Goal: Use online tool/utility

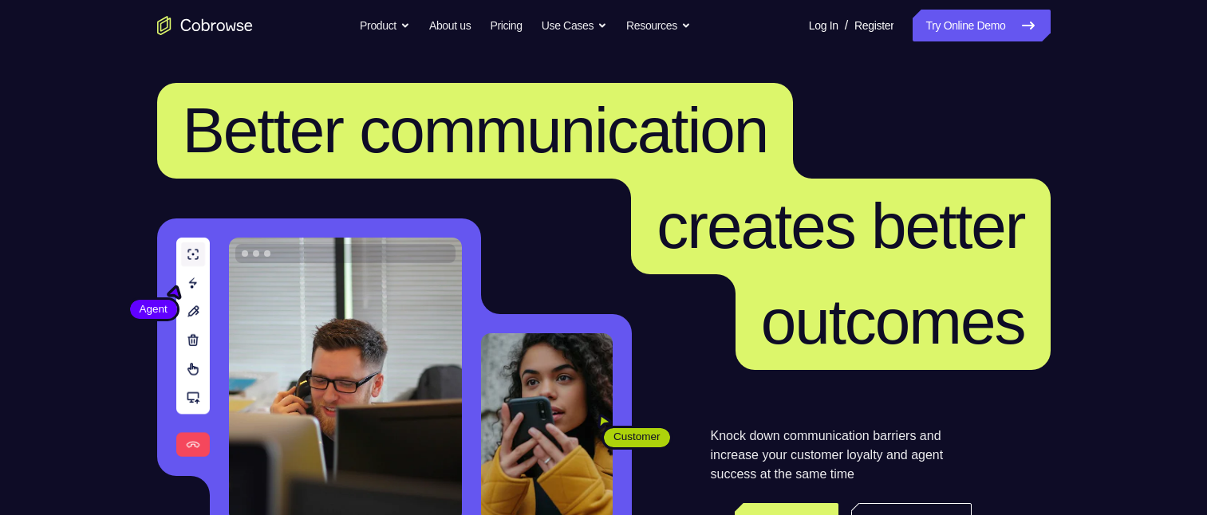
scroll to position [399, 0]
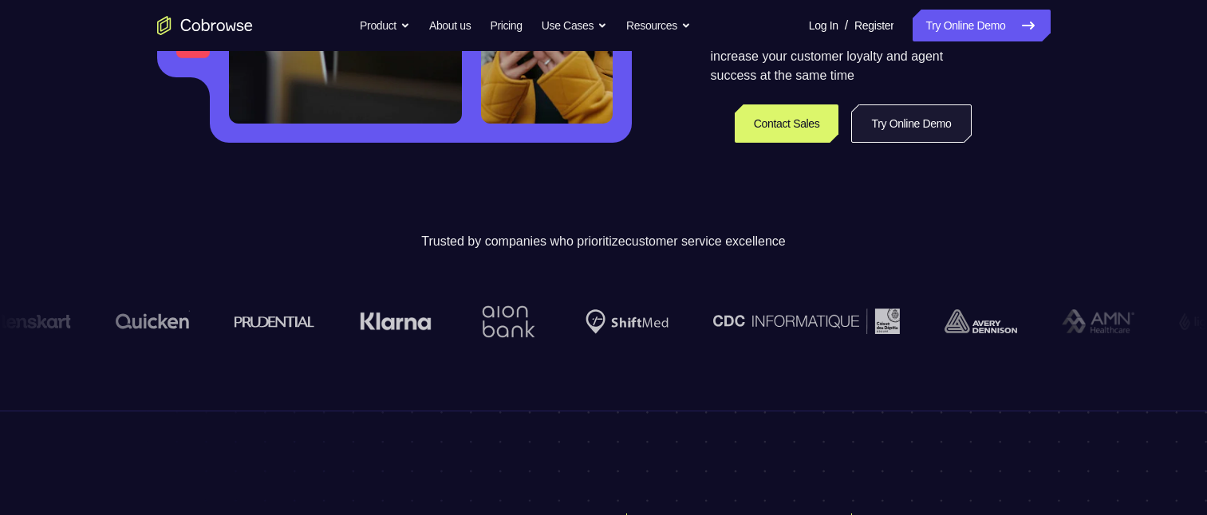
click at [931, 111] on link "Try Online Demo" at bounding box center [911, 123] width 120 height 38
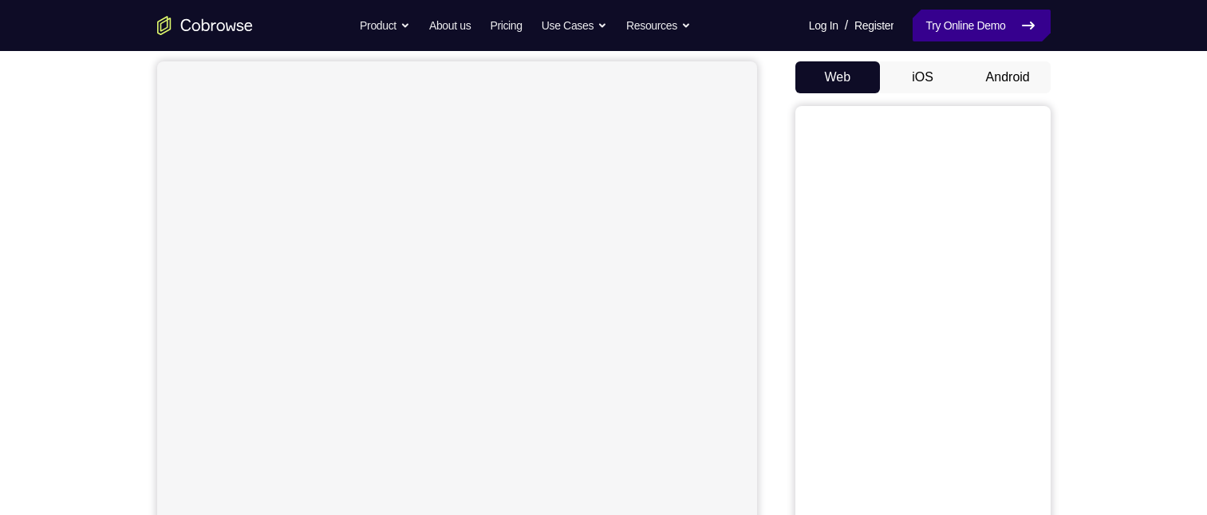
scroll to position [159, 0]
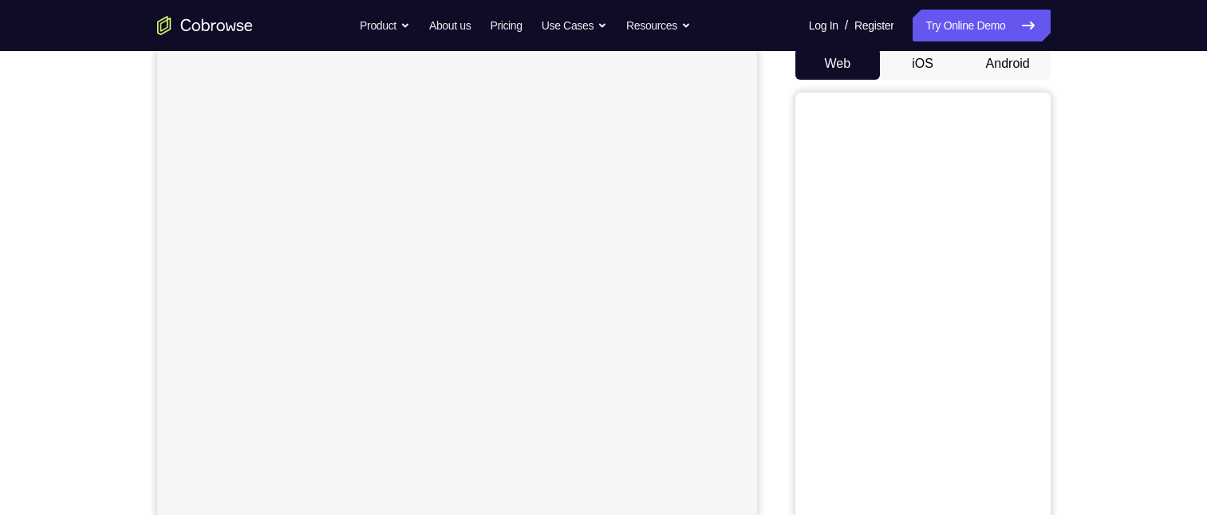
click at [1008, 73] on button "Android" at bounding box center [1007, 64] width 85 height 32
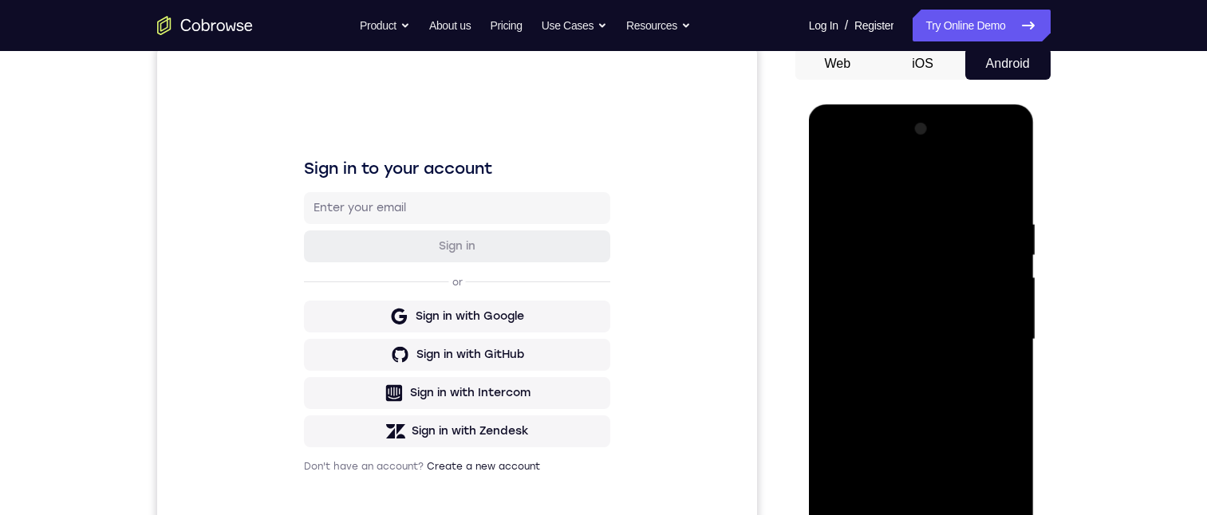
scroll to position [239, 0]
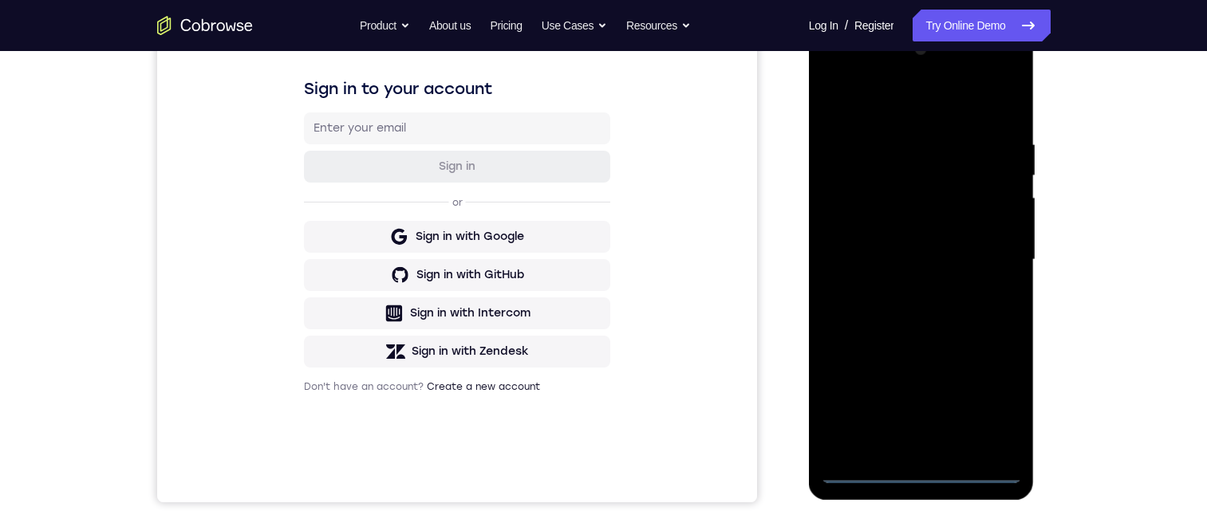
click at [925, 465] on div at bounding box center [921, 260] width 201 height 447
click at [915, 474] on div at bounding box center [921, 260] width 201 height 447
click at [994, 401] on div at bounding box center [921, 260] width 201 height 447
click at [883, 104] on div at bounding box center [921, 260] width 201 height 447
click at [989, 257] on div at bounding box center [921, 260] width 201 height 447
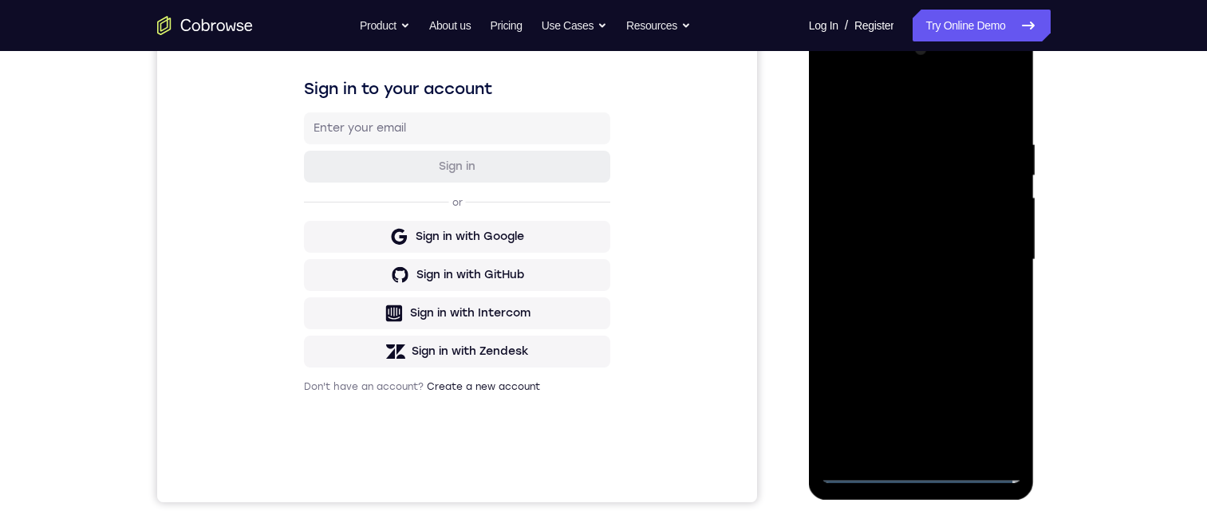
scroll to position [159, 0]
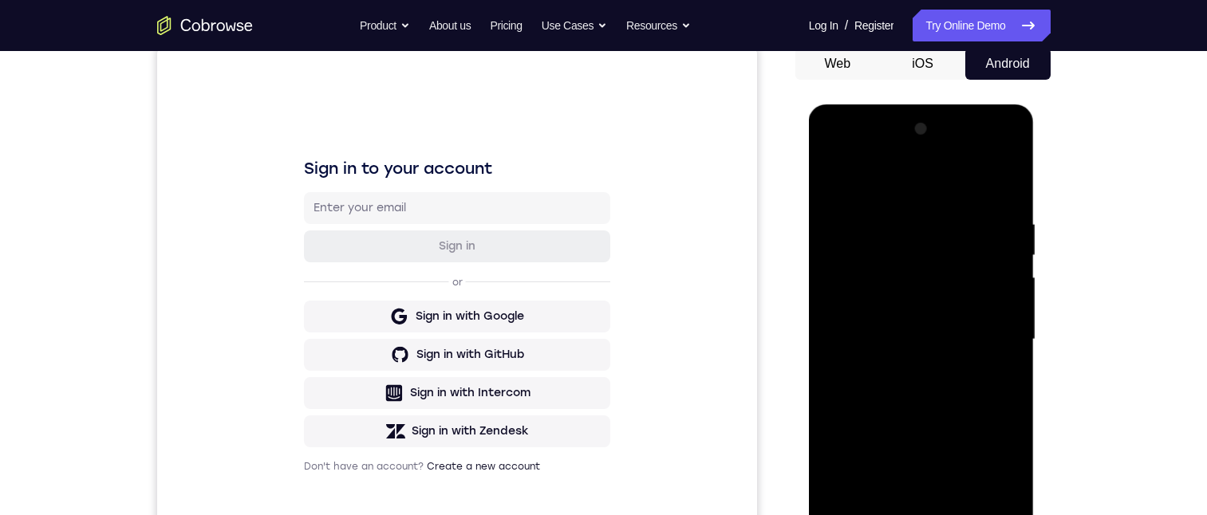
click at [901, 372] on div at bounding box center [921, 339] width 201 height 447
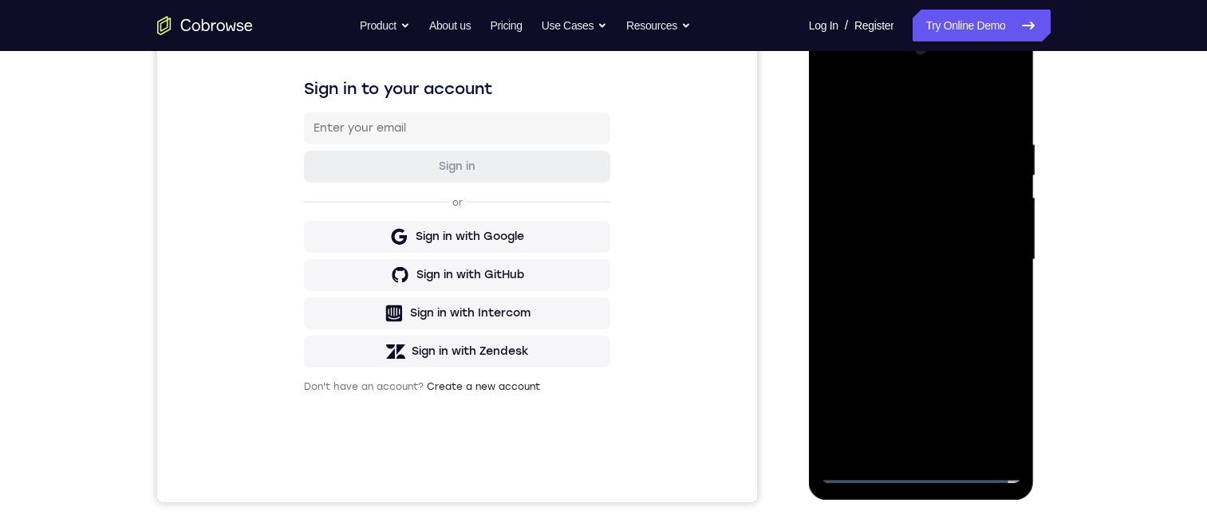
click at [898, 247] on div at bounding box center [921, 260] width 201 height 447
click at [852, 222] on div at bounding box center [921, 260] width 201 height 447
click at [995, 224] on div at bounding box center [921, 260] width 201 height 447
click at [998, 223] on div at bounding box center [921, 260] width 201 height 447
click at [960, 255] on div at bounding box center [921, 260] width 201 height 447
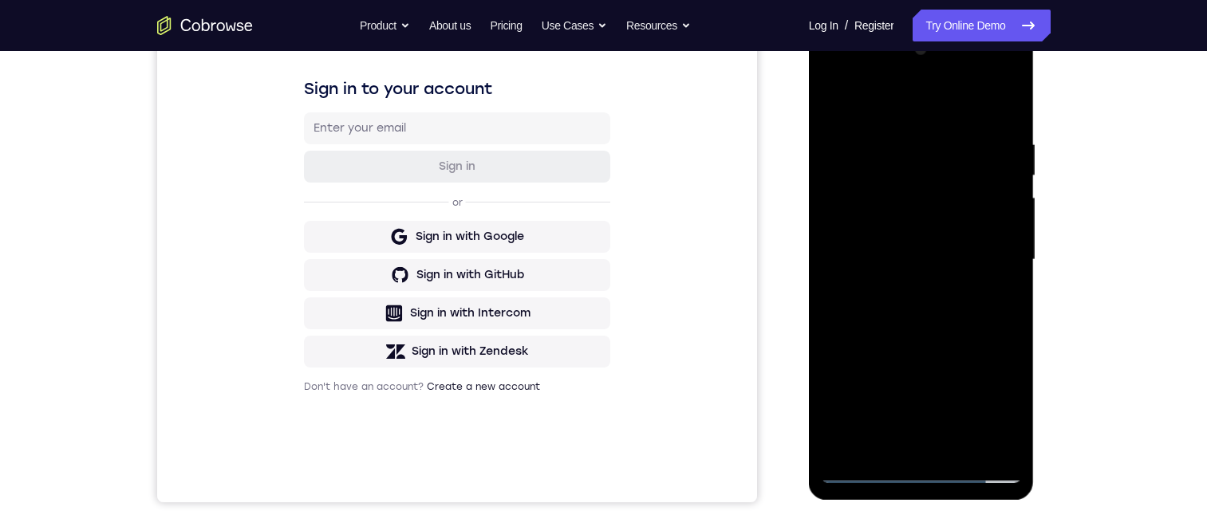
click at [992, 96] on div at bounding box center [921, 260] width 201 height 447
click at [1001, 277] on div at bounding box center [921, 260] width 201 height 447
click at [916, 301] on div at bounding box center [921, 260] width 201 height 447
click at [1008, 98] on div at bounding box center [921, 260] width 201 height 447
click at [925, 135] on div at bounding box center [921, 260] width 201 height 447
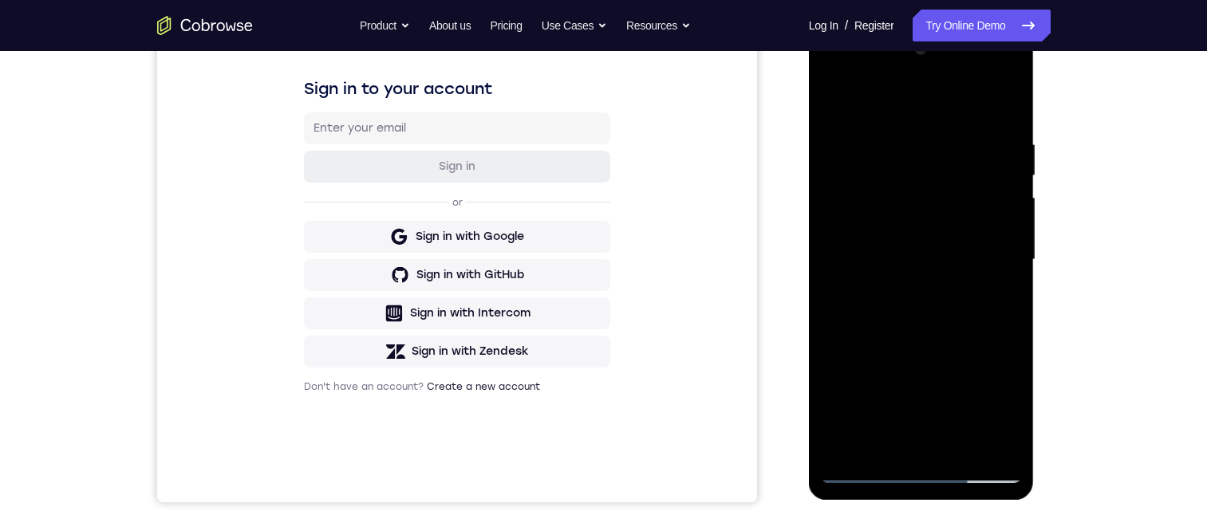
click at [955, 130] on div at bounding box center [921, 260] width 201 height 447
click at [838, 98] on div at bounding box center [921, 260] width 201 height 447
click at [838, 97] on div at bounding box center [921, 260] width 201 height 447
click at [963, 447] on div at bounding box center [921, 260] width 201 height 447
click at [965, 335] on div at bounding box center [921, 260] width 201 height 447
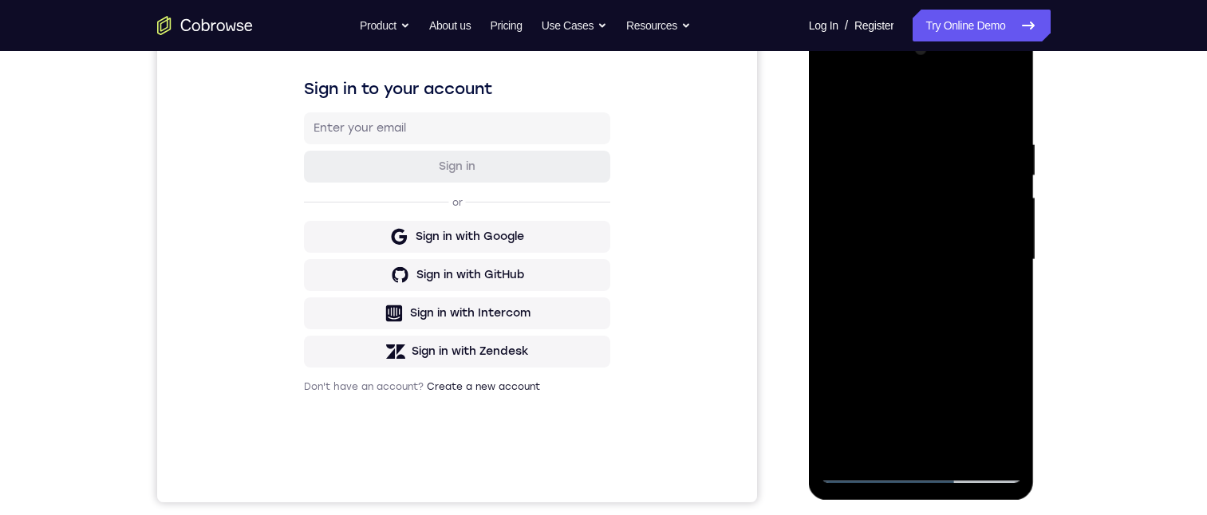
click at [965, 340] on div at bounding box center [921, 260] width 201 height 447
click at [837, 107] on div at bounding box center [921, 260] width 201 height 447
click at [837, 98] on div at bounding box center [921, 260] width 201 height 447
click at [1010, 262] on div at bounding box center [921, 260] width 201 height 447
click at [1013, 258] on div at bounding box center [921, 260] width 201 height 447
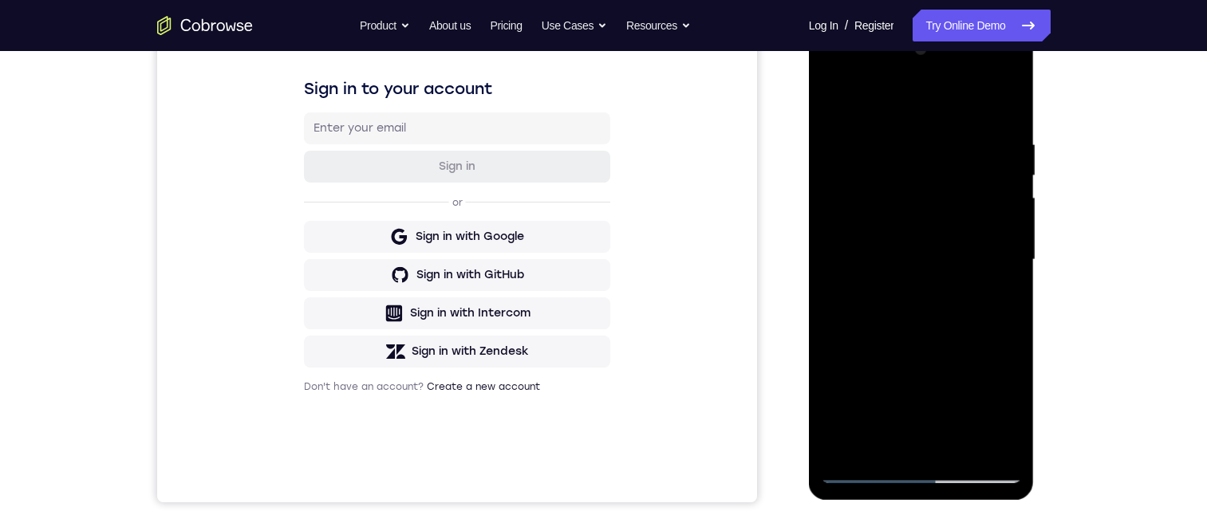
click at [1013, 258] on div at bounding box center [921, 260] width 201 height 447
click at [1012, 258] on div at bounding box center [921, 260] width 201 height 447
click at [1012, 256] on div at bounding box center [921, 260] width 201 height 447
drag, startPoint x: 1012, startPoint y: 256, endPoint x: 1845, endPoint y: 263, distance: 833.4
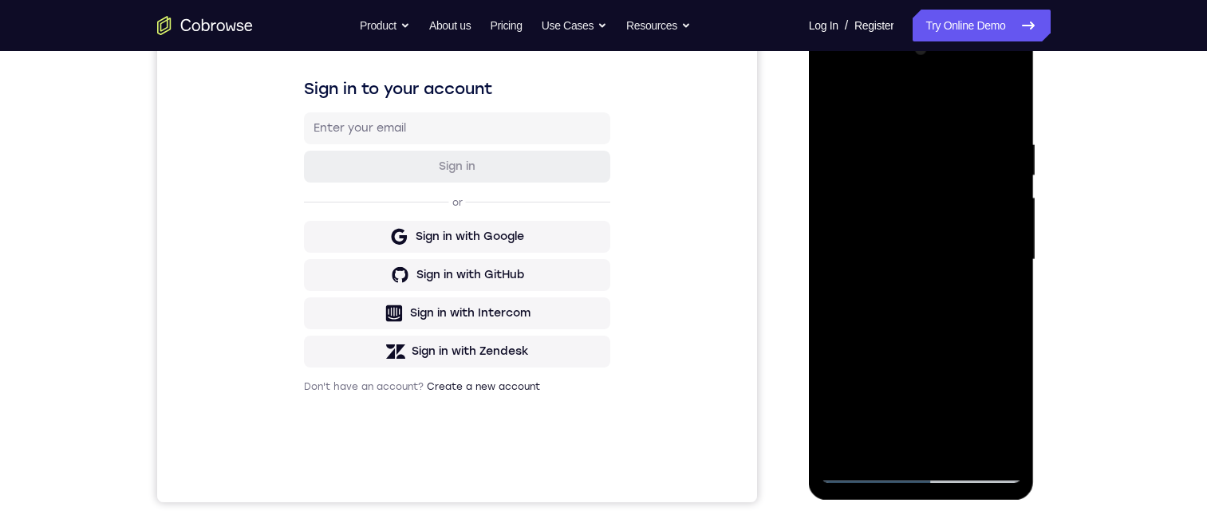
click at [1012, 256] on div at bounding box center [921, 260] width 201 height 447
click at [1009, 255] on div at bounding box center [921, 260] width 201 height 447
click at [1008, 255] on div at bounding box center [921, 260] width 201 height 447
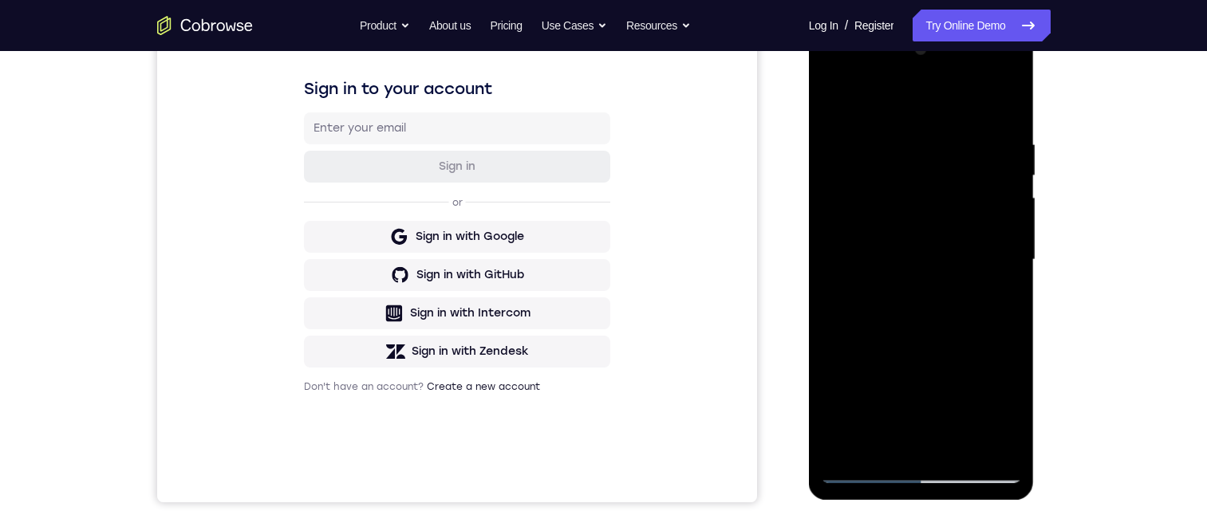
click at [1008, 255] on div at bounding box center [921, 260] width 201 height 447
drag, startPoint x: 967, startPoint y: 341, endPoint x: 963, endPoint y: 60, distance: 280.7
click at [964, 25] on html "Online web based iOS Simulators and Android Emulators. Run iPhone, iPad, Mobile…" at bounding box center [922, 264] width 227 height 478
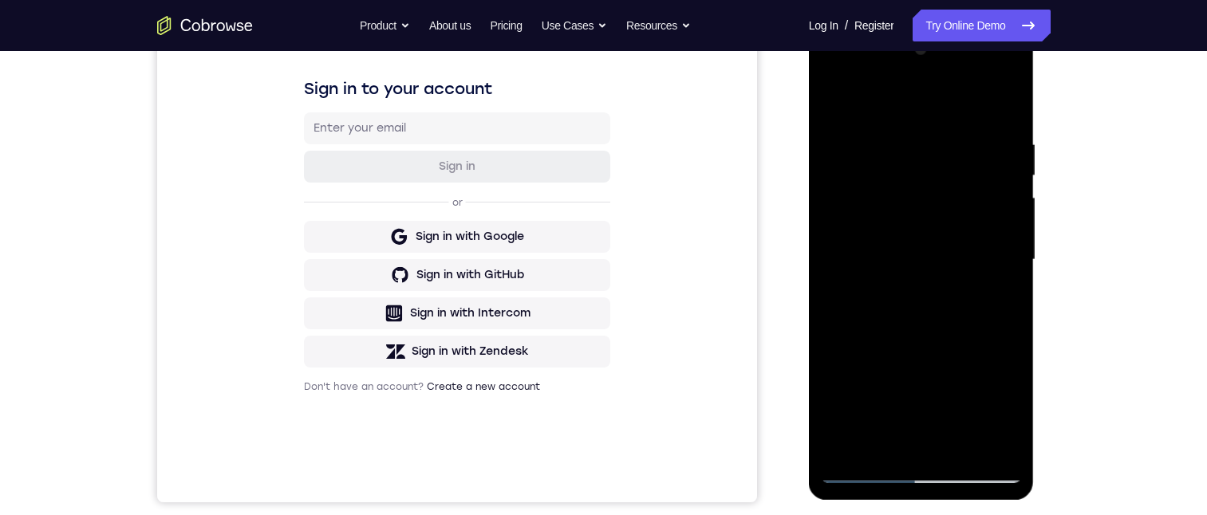
drag, startPoint x: 963, startPoint y: 210, endPoint x: 978, endPoint y: 324, distance: 114.9
click at [960, 467] on div at bounding box center [921, 260] width 201 height 447
drag, startPoint x: 899, startPoint y: 172, endPoint x: 863, endPoint y: 379, distance: 209.6
click at [888, 406] on div at bounding box center [921, 260] width 201 height 447
drag, startPoint x: 959, startPoint y: 371, endPoint x: 947, endPoint y: 398, distance: 29.3
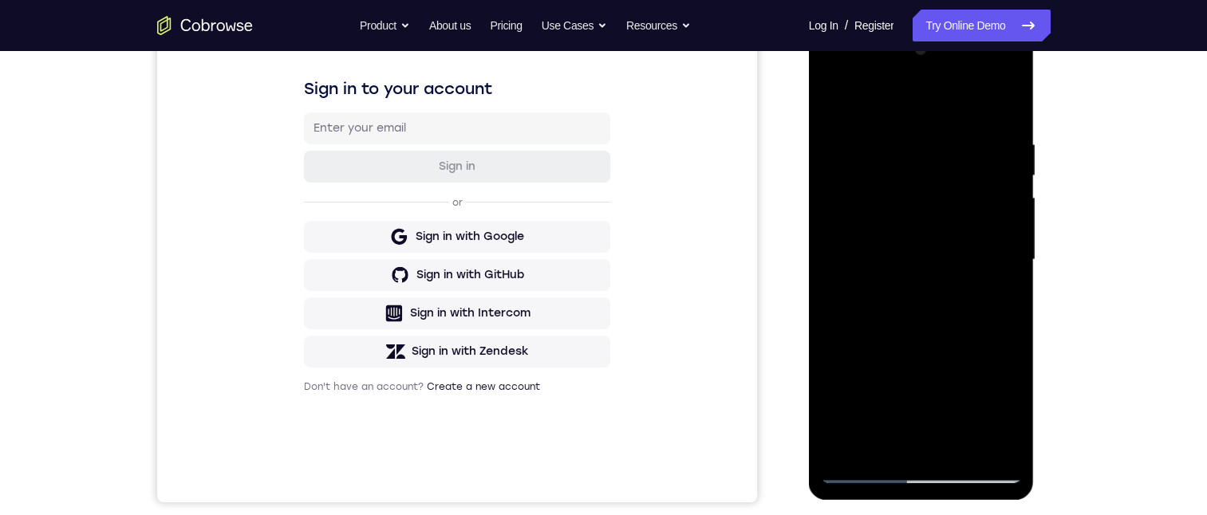
click at [969, 447] on div at bounding box center [921, 260] width 201 height 447
click at [898, 140] on div at bounding box center [921, 260] width 201 height 447
drag, startPoint x: 939, startPoint y: 187, endPoint x: 837, endPoint y: 64, distance: 160.8
click at [923, 162] on div at bounding box center [921, 260] width 201 height 447
click at [839, 229] on div at bounding box center [921, 260] width 201 height 447
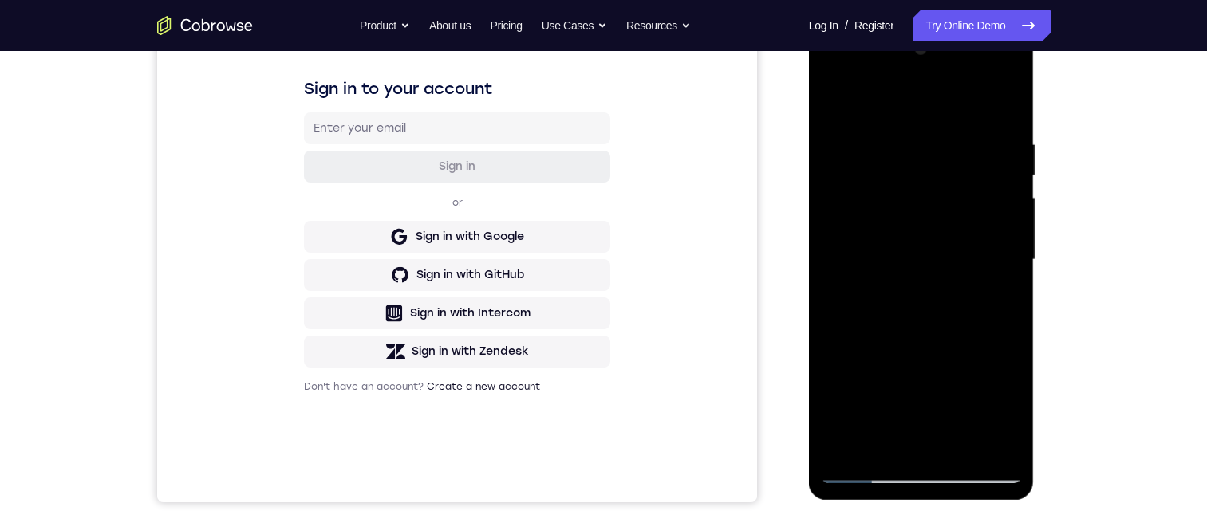
drag, startPoint x: 967, startPoint y: 184, endPoint x: 1009, endPoint y: 226, distance: 59.2
click at [1009, 226] on div at bounding box center [921, 260] width 201 height 447
click at [982, 277] on div at bounding box center [921, 260] width 201 height 447
click at [1007, 282] on div at bounding box center [921, 260] width 201 height 447
click at [1005, 282] on div at bounding box center [921, 260] width 201 height 447
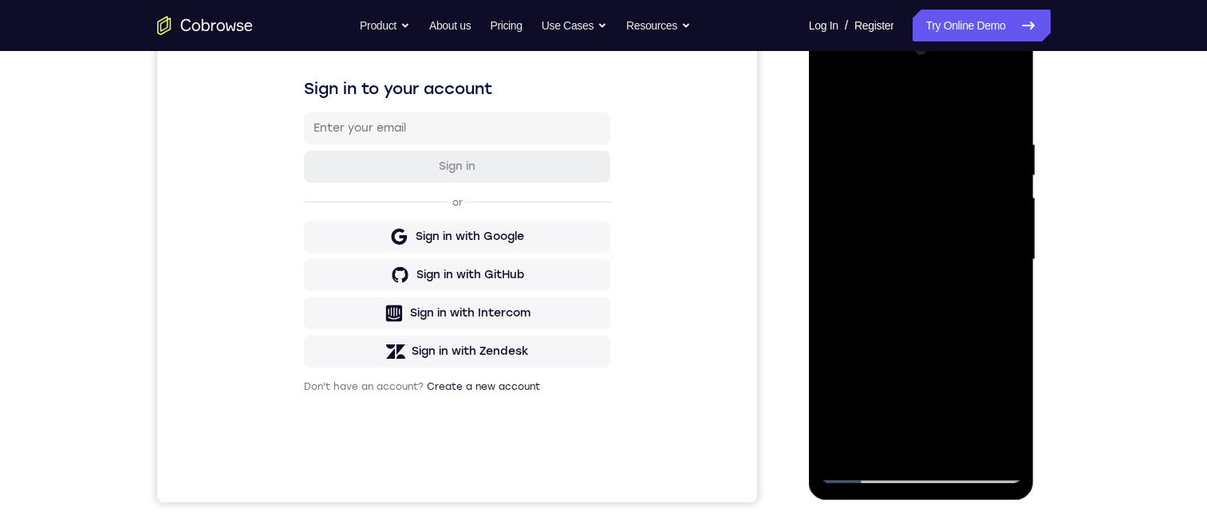
click at [1003, 282] on div at bounding box center [921, 260] width 201 height 447
click at [838, 293] on div at bounding box center [921, 260] width 201 height 447
click at [1010, 251] on div at bounding box center [921, 260] width 201 height 447
click at [1006, 261] on div at bounding box center [921, 260] width 201 height 447
click at [1005, 273] on div at bounding box center [921, 260] width 201 height 447
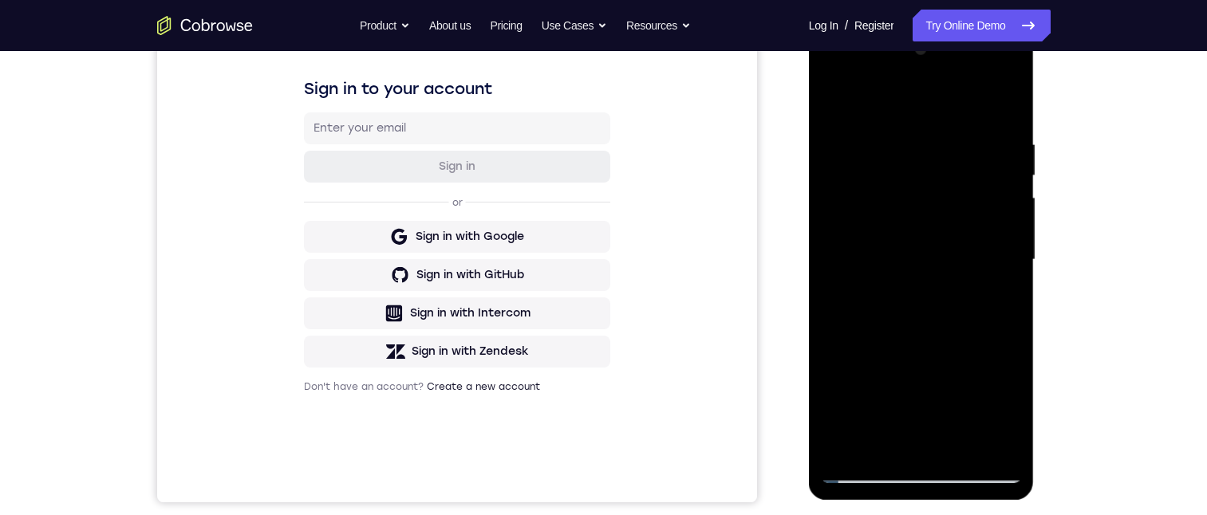
click at [995, 271] on div at bounding box center [921, 260] width 201 height 447
click at [1006, 280] on div at bounding box center [921, 260] width 201 height 447
click at [1006, 281] on div at bounding box center [921, 260] width 201 height 447
click at [1021, 299] on div at bounding box center [921, 260] width 201 height 447
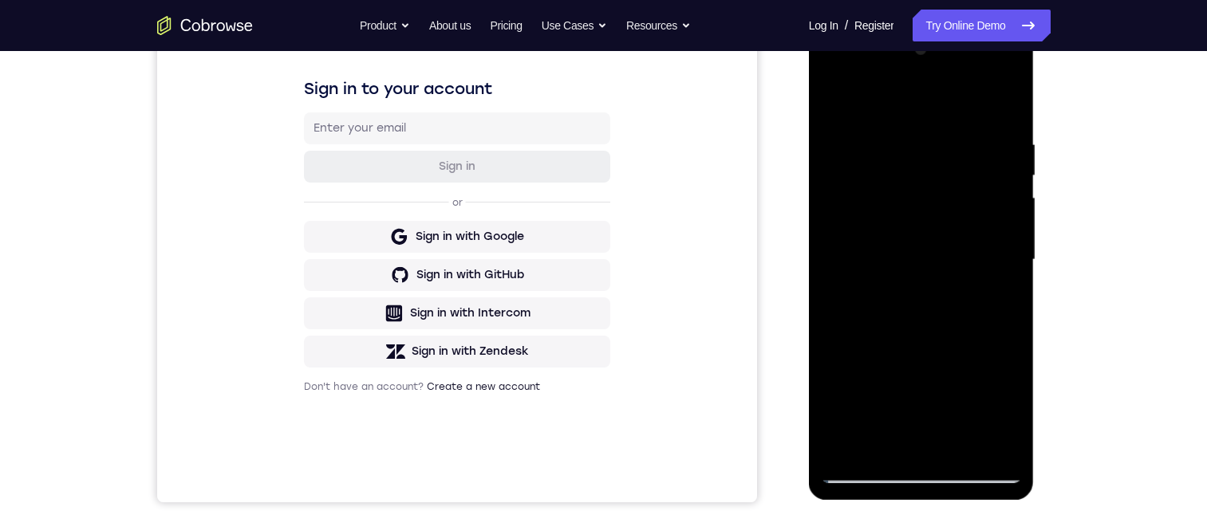
click at [1015, 299] on div at bounding box center [921, 260] width 201 height 447
click at [998, 330] on div at bounding box center [921, 260] width 201 height 447
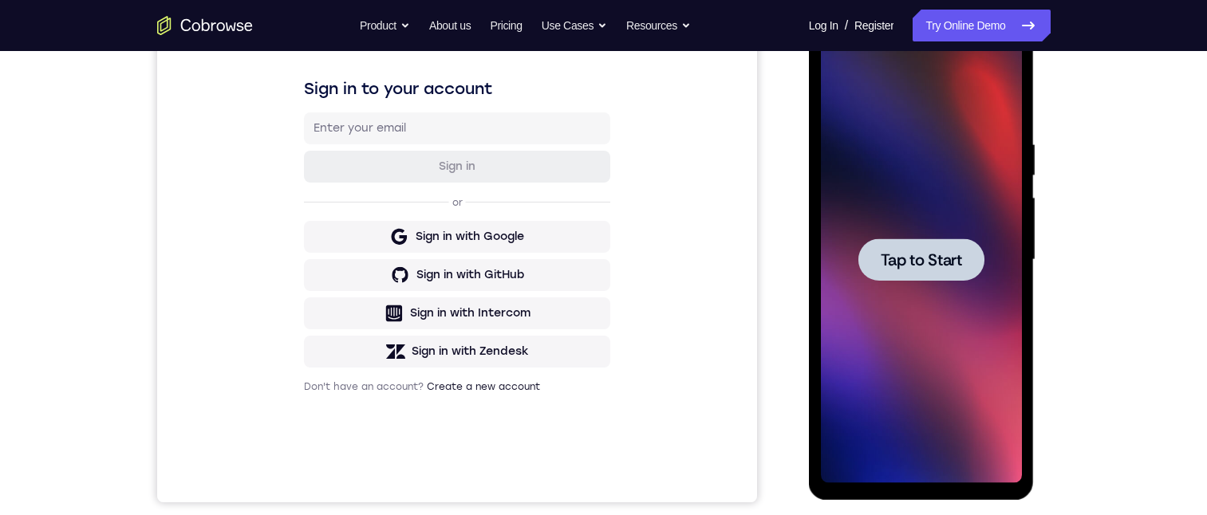
click at [928, 281] on div "Tap to Start" at bounding box center [921, 260] width 201 height 447
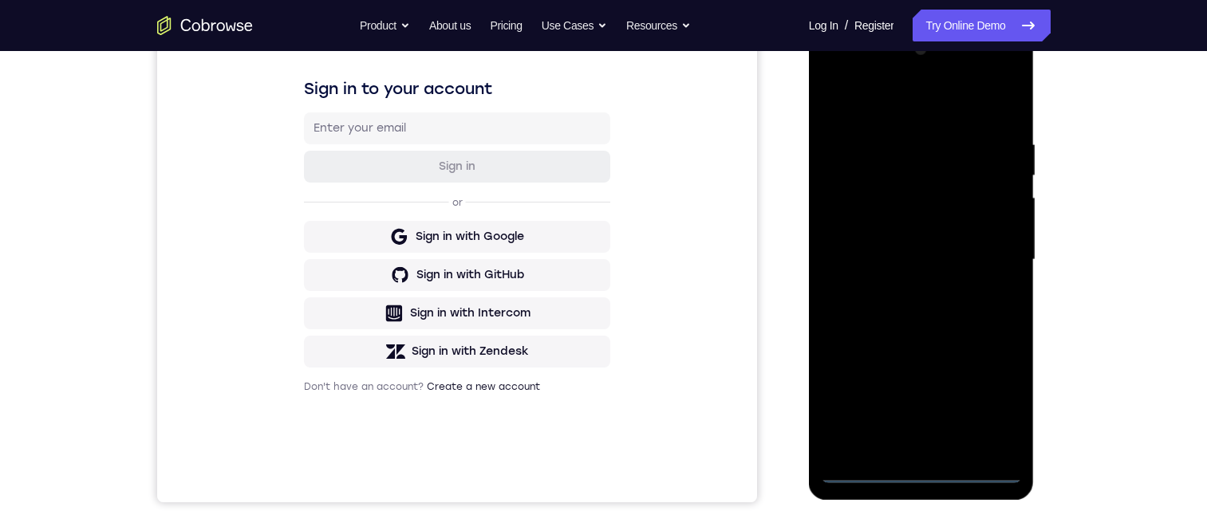
click at [927, 468] on div at bounding box center [921, 260] width 201 height 447
click at [989, 404] on div at bounding box center [921, 260] width 201 height 447
click at [871, 104] on div at bounding box center [921, 260] width 201 height 447
click at [982, 252] on div at bounding box center [921, 260] width 201 height 447
click at [906, 290] on div at bounding box center [921, 260] width 201 height 447
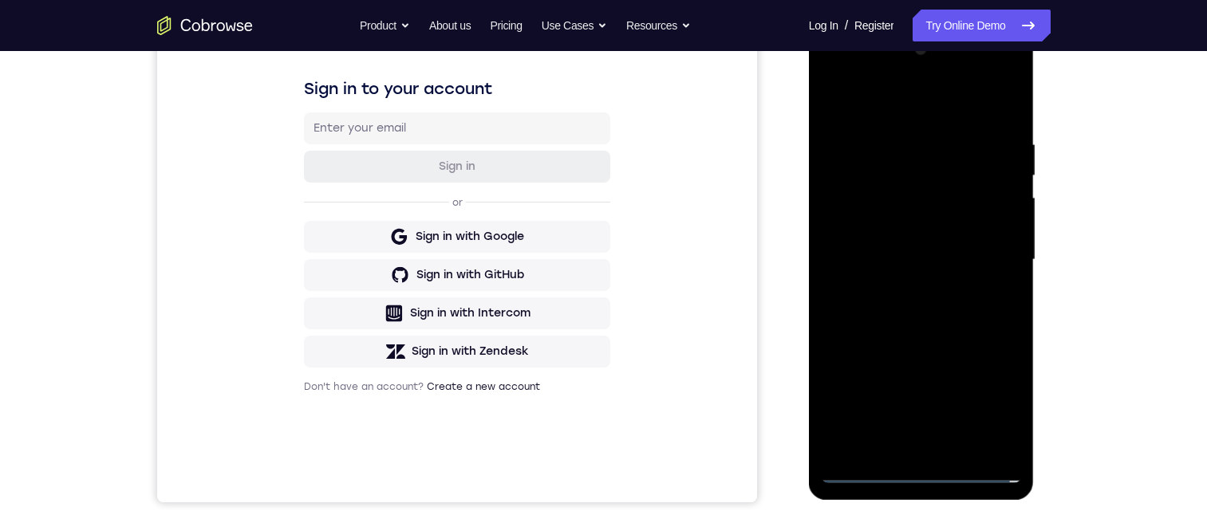
click at [955, 242] on div at bounding box center [921, 260] width 201 height 447
click at [954, 226] on div at bounding box center [921, 260] width 201 height 447
click at [998, 232] on div at bounding box center [921, 260] width 201 height 447
click at [997, 227] on div at bounding box center [921, 260] width 201 height 447
click at [986, 253] on div at bounding box center [921, 260] width 201 height 447
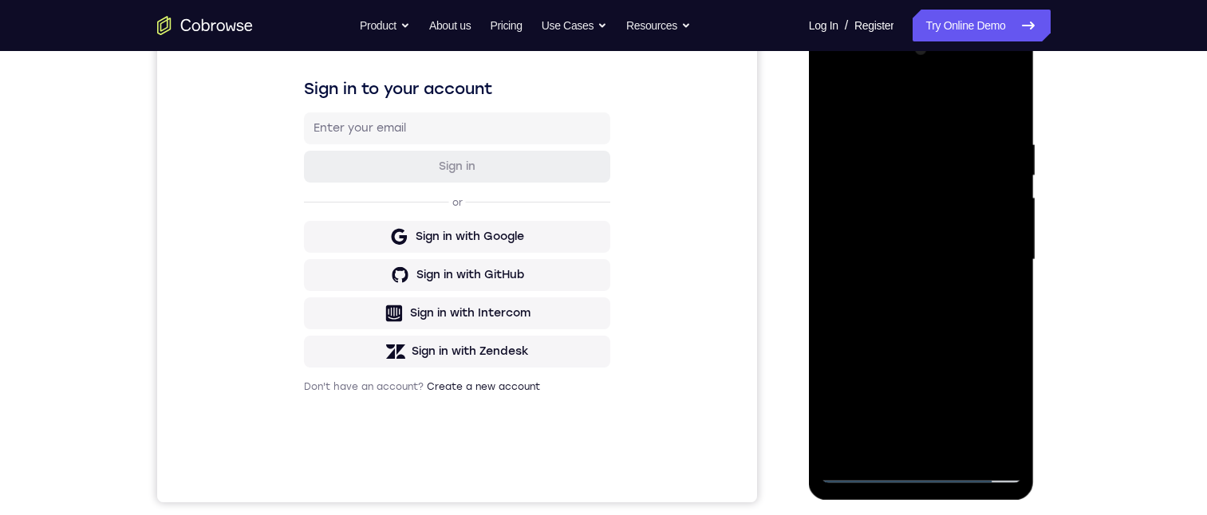
click at [922, 309] on div at bounding box center [921, 260] width 201 height 447
drag, startPoint x: 852, startPoint y: 317, endPoint x: 1356, endPoint y: 112, distance: 544.8
click at [852, 317] on div at bounding box center [921, 260] width 201 height 447
click at [863, 302] on div at bounding box center [921, 260] width 201 height 447
click at [960, 442] on div at bounding box center [921, 260] width 201 height 447
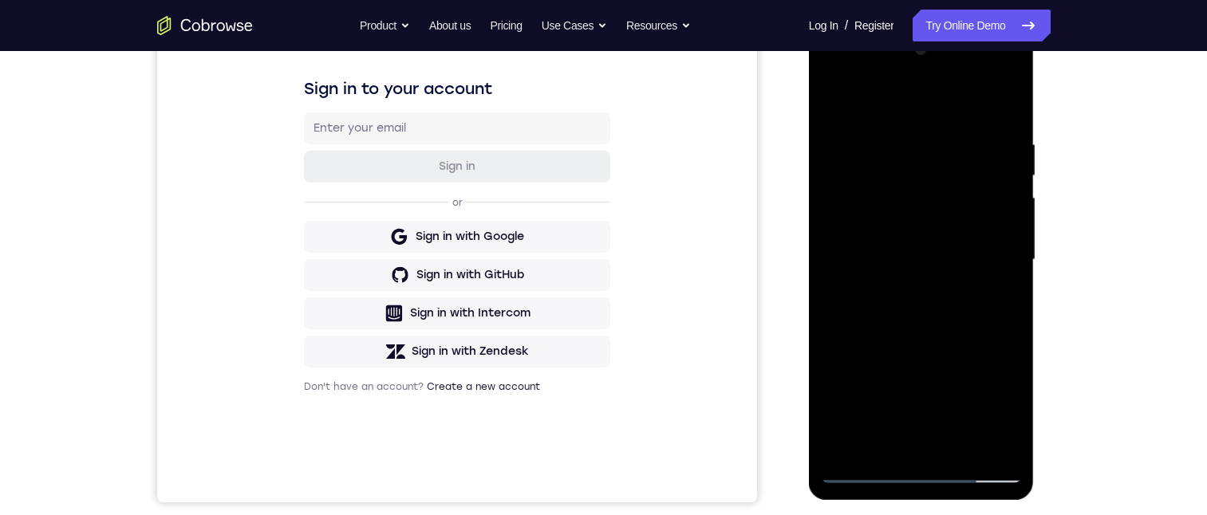
click at [915, 344] on div at bounding box center [921, 260] width 201 height 447
drag, startPoint x: 891, startPoint y: 285, endPoint x: 901, endPoint y: 204, distance: 81.2
click at [901, 204] on div at bounding box center [921, 260] width 201 height 447
drag, startPoint x: 909, startPoint y: 341, endPoint x: 900, endPoint y: 225, distance: 116.8
click at [905, 192] on div at bounding box center [921, 260] width 201 height 447
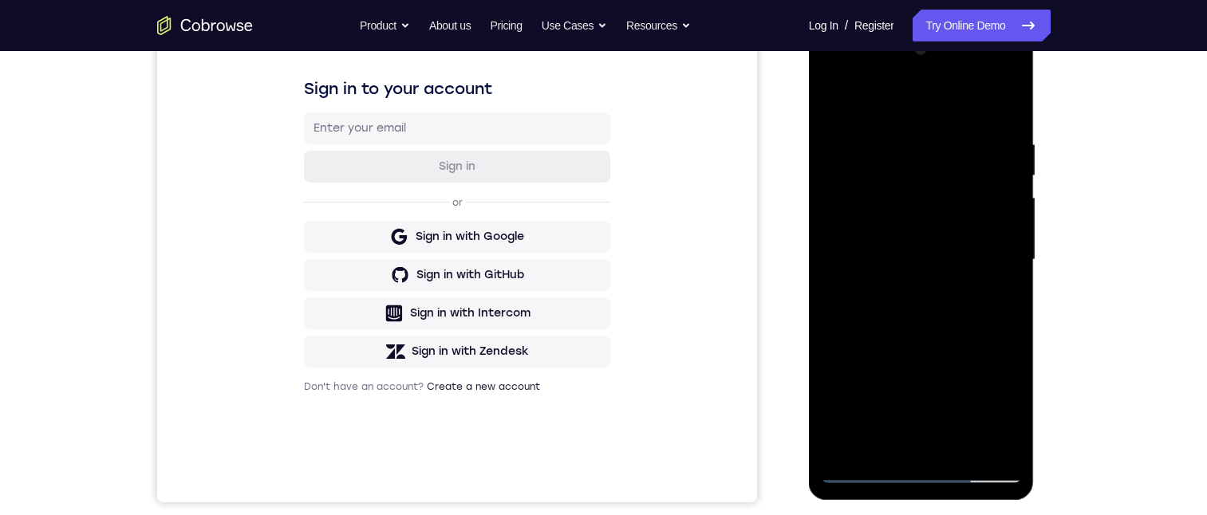
drag, startPoint x: 892, startPoint y: 356, endPoint x: 869, endPoint y: 156, distance: 202.3
click at [871, 155] on div at bounding box center [921, 260] width 201 height 447
drag, startPoint x: 923, startPoint y: 340, endPoint x: 894, endPoint y: 210, distance: 133.1
click at [894, 210] on div at bounding box center [921, 260] width 201 height 447
drag, startPoint x: 906, startPoint y: 345, endPoint x: 892, endPoint y: 230, distance: 116.4
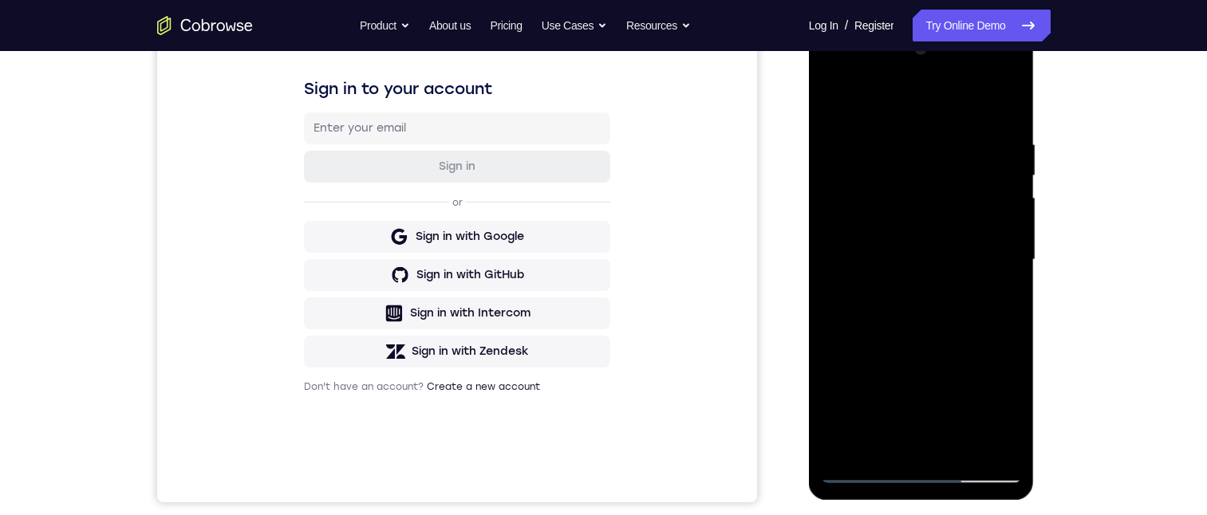
click at [892, 230] on div at bounding box center [921, 260] width 201 height 447
drag, startPoint x: 880, startPoint y: 297, endPoint x: 874, endPoint y: 258, distance: 40.4
click at [874, 258] on div at bounding box center [921, 260] width 201 height 447
drag, startPoint x: 888, startPoint y: 304, endPoint x: 882, endPoint y: 270, distance: 34.1
click at [882, 270] on div at bounding box center [921, 260] width 201 height 447
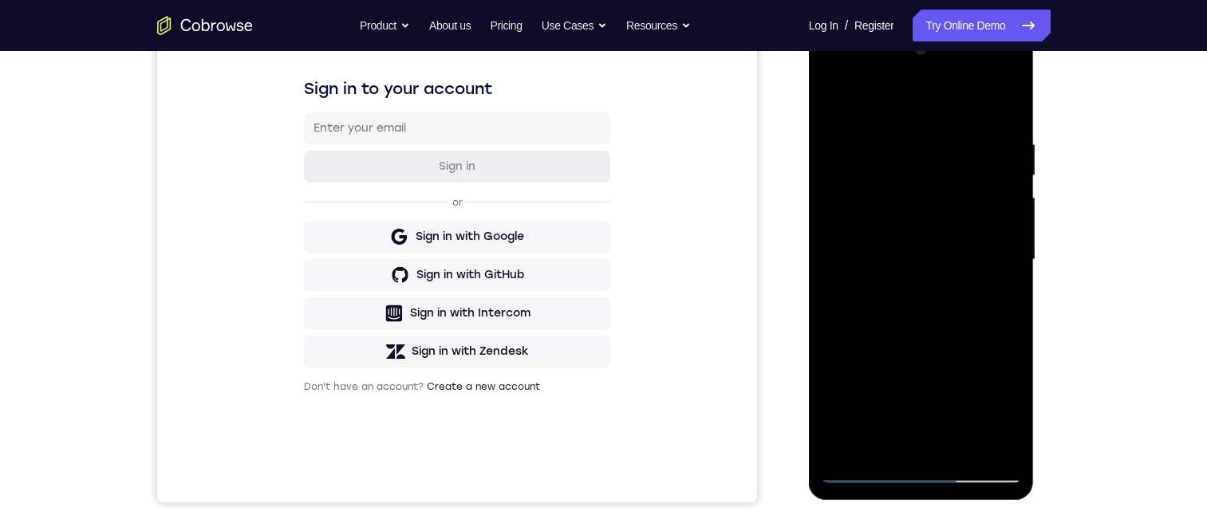
click at [889, 237] on div at bounding box center [921, 260] width 201 height 447
click at [995, 295] on div at bounding box center [921, 260] width 201 height 447
click at [826, 104] on div at bounding box center [921, 260] width 201 height 447
drag, startPoint x: 872, startPoint y: 339, endPoint x: 883, endPoint y: 224, distance: 115.3
click at [883, 224] on div at bounding box center [921, 260] width 201 height 447
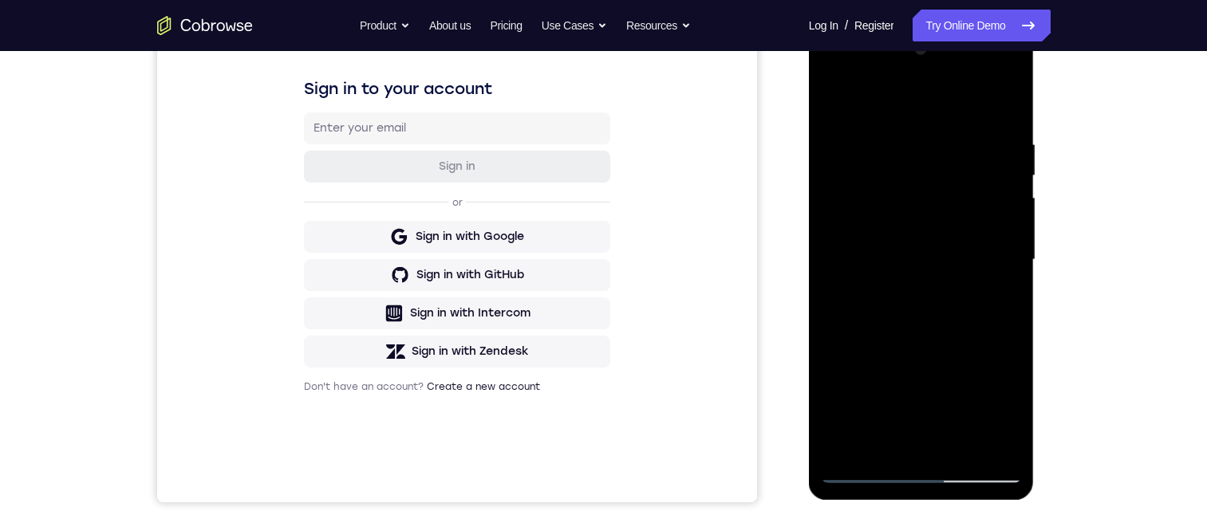
drag, startPoint x: 879, startPoint y: 299, endPoint x: 884, endPoint y: 234, distance: 65.6
click at [884, 234] on div at bounding box center [921, 260] width 201 height 447
click at [840, 95] on div at bounding box center [921, 260] width 201 height 447
click at [883, 453] on div at bounding box center [921, 260] width 201 height 447
click at [872, 98] on div at bounding box center [921, 260] width 201 height 447
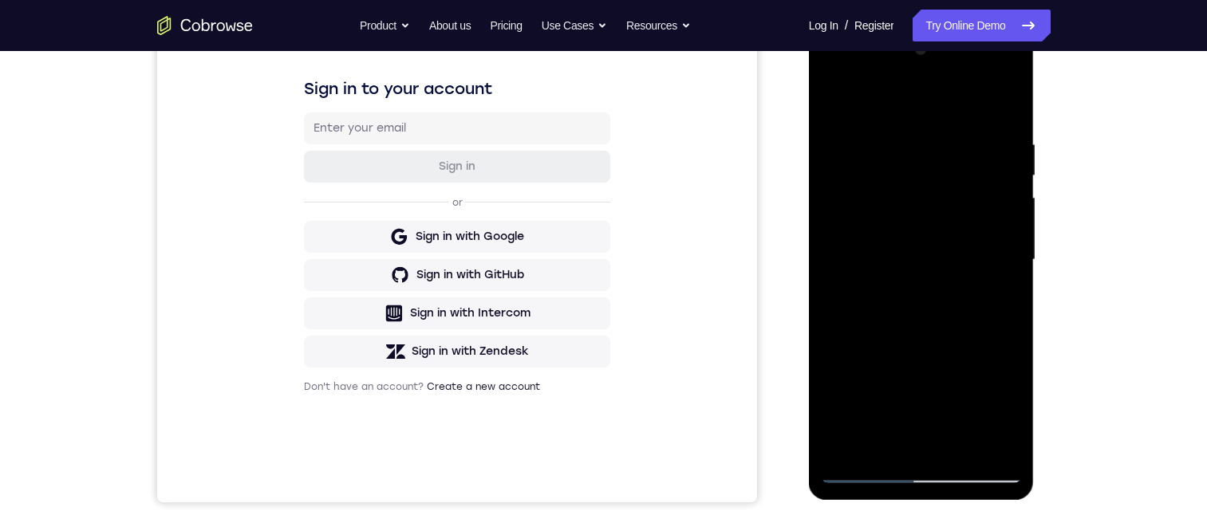
click at [852, 129] on div at bounding box center [921, 260] width 201 height 447
click at [834, 101] on div at bounding box center [921, 260] width 201 height 447
click at [957, 311] on div at bounding box center [921, 260] width 201 height 447
click at [892, 219] on div at bounding box center [921, 260] width 201 height 447
click at [864, 445] on div at bounding box center [921, 260] width 201 height 447
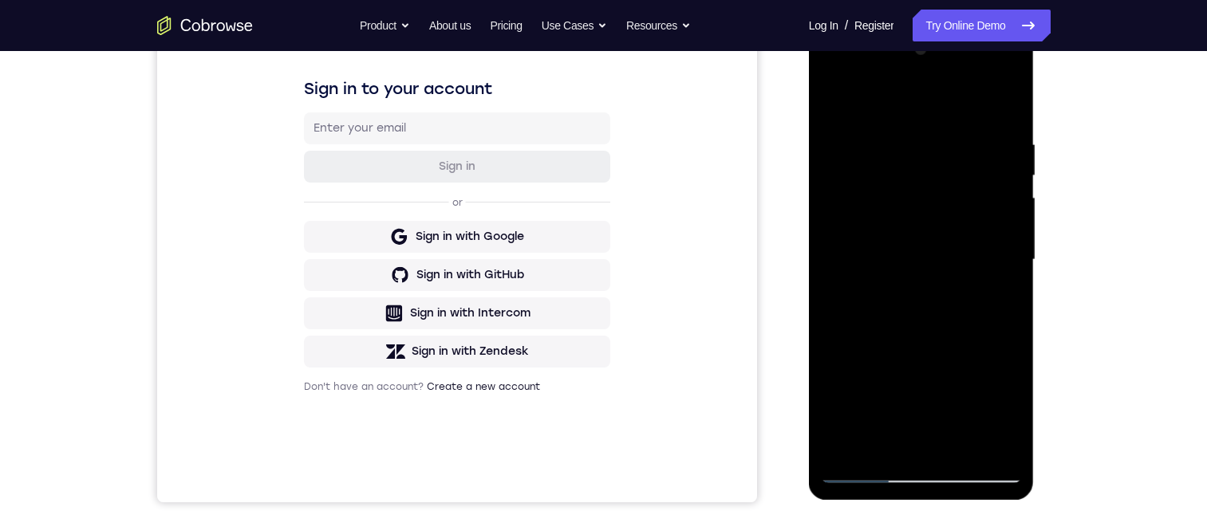
click at [997, 303] on div at bounding box center [921, 260] width 201 height 447
click at [993, 305] on div at bounding box center [921, 260] width 201 height 447
click at [836, 104] on div at bounding box center [921, 260] width 201 height 447
click at [924, 284] on div at bounding box center [921, 260] width 201 height 447
click at [836, 98] on div at bounding box center [921, 260] width 201 height 447
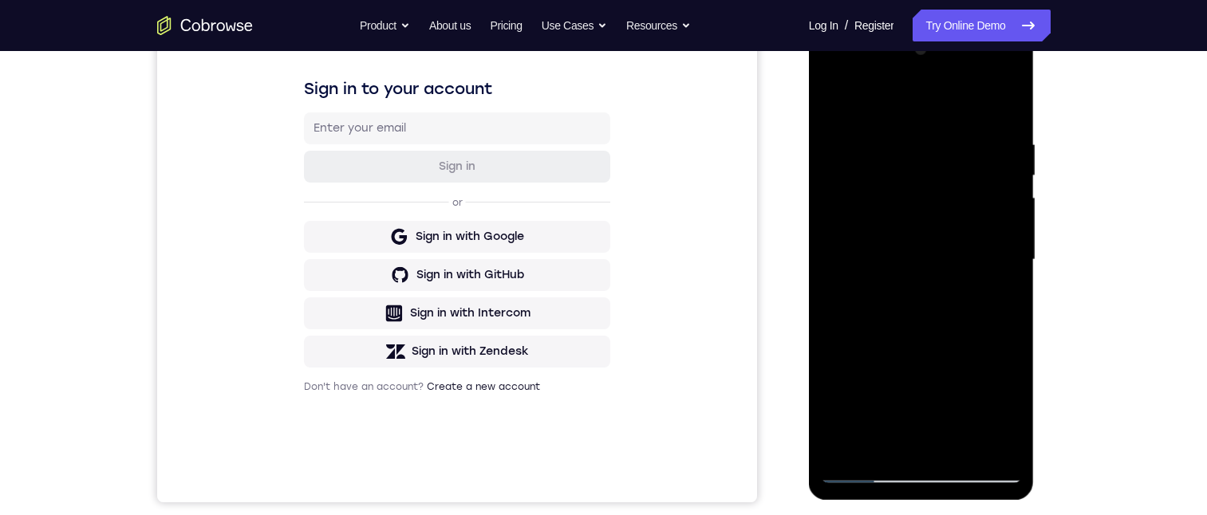
click at [890, 246] on div at bounding box center [921, 260] width 201 height 447
click at [832, 103] on div at bounding box center [921, 260] width 201 height 447
click at [896, 356] on div at bounding box center [921, 260] width 201 height 447
click at [894, 352] on div at bounding box center [921, 260] width 201 height 447
click at [829, 98] on div at bounding box center [921, 260] width 201 height 447
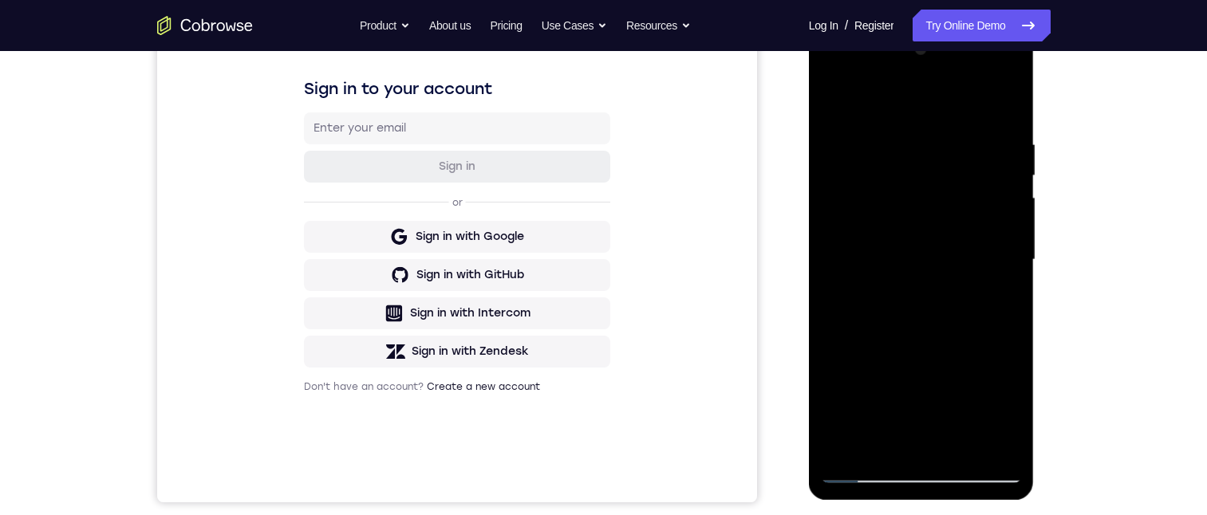
click at [890, 219] on div at bounding box center [921, 260] width 201 height 447
click at [1003, 301] on div at bounding box center [921, 260] width 201 height 447
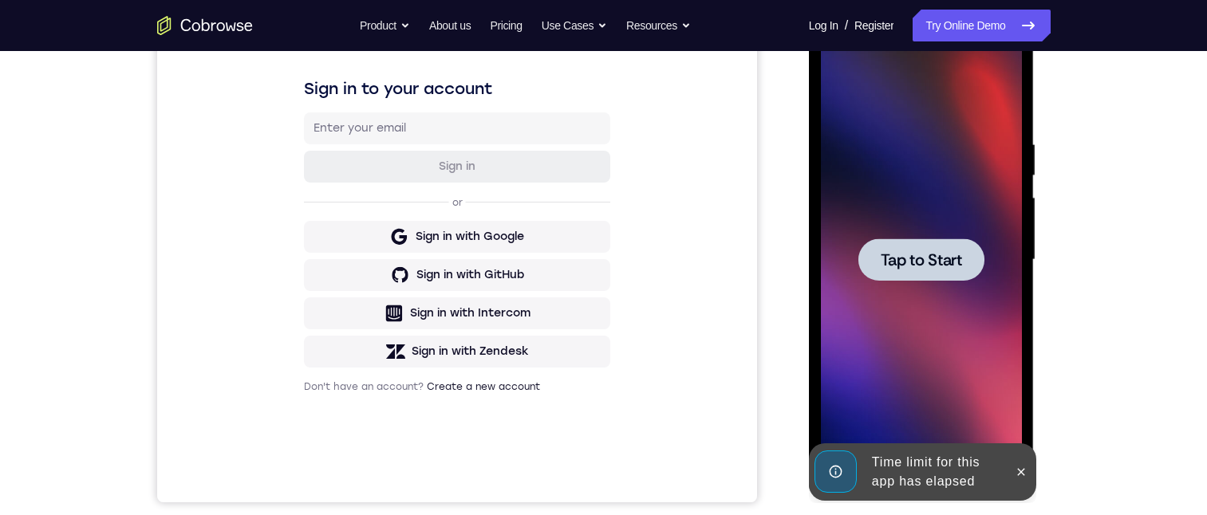
click at [890, 258] on span "Tap to Start" at bounding box center [920, 260] width 81 height 16
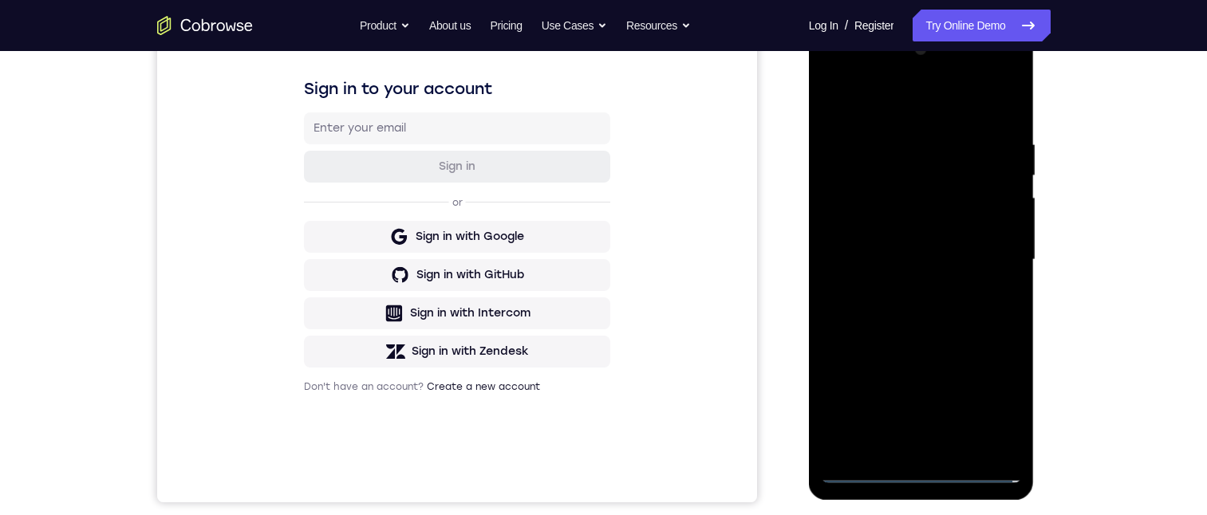
click at [926, 471] on div at bounding box center [921, 260] width 201 height 447
click at [992, 400] on div at bounding box center [921, 260] width 201 height 447
click at [897, 100] on div at bounding box center [921, 260] width 201 height 447
click at [976, 254] on div at bounding box center [921, 260] width 201 height 447
click at [903, 293] on div at bounding box center [921, 260] width 201 height 447
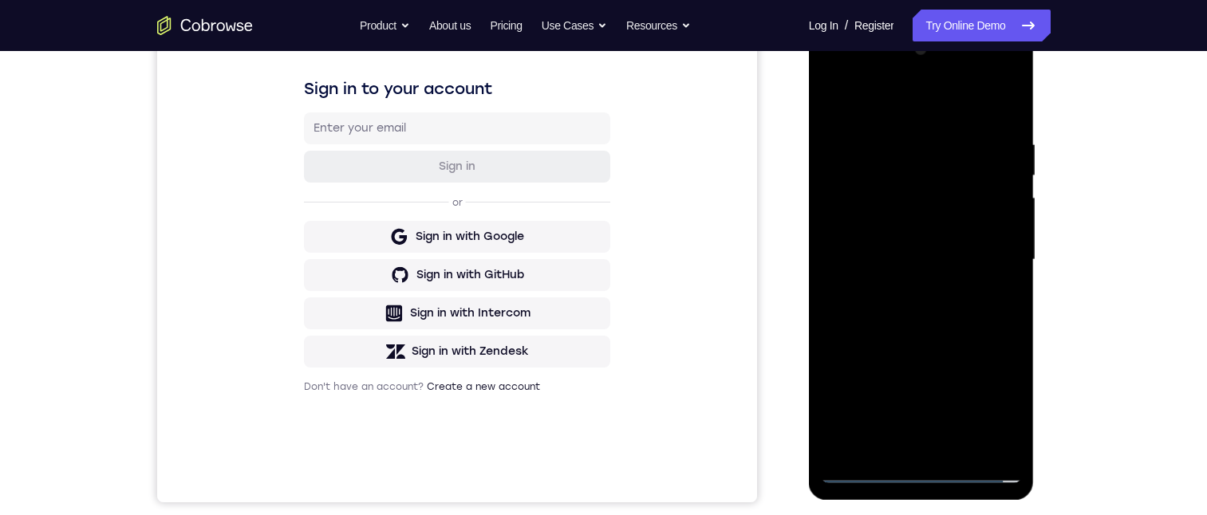
click at [911, 229] on div at bounding box center [921, 260] width 201 height 447
click at [899, 242] on div at bounding box center [921, 260] width 201 height 447
click at [890, 181] on div at bounding box center [921, 260] width 201 height 447
click at [868, 230] on div at bounding box center [921, 260] width 201 height 447
click at [871, 261] on div at bounding box center [921, 260] width 201 height 447
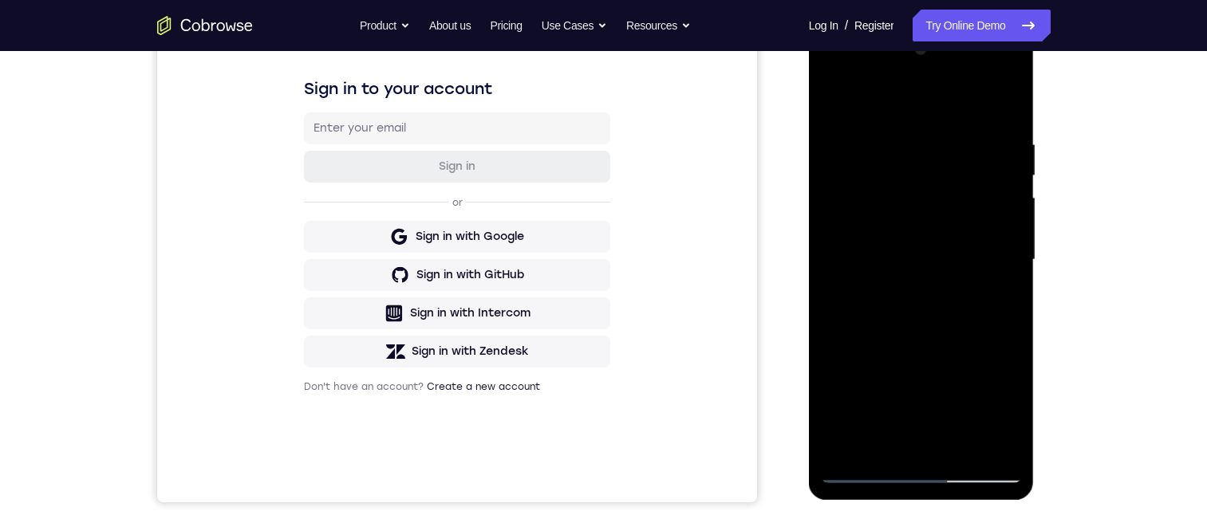
click at [874, 296] on div at bounding box center [921, 260] width 201 height 447
click at [957, 445] on div at bounding box center [921, 260] width 201 height 447
click at [945, 349] on div at bounding box center [921, 260] width 201 height 447
click at [834, 95] on div at bounding box center [921, 260] width 201 height 447
drag, startPoint x: 951, startPoint y: 310, endPoint x: 951, endPoint y: 143, distance: 167.5
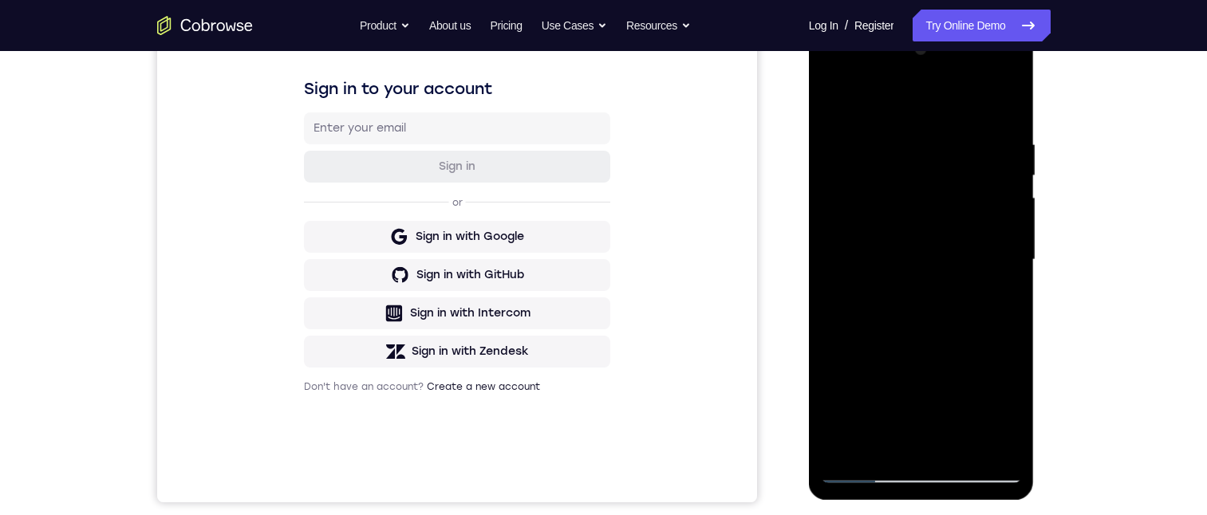
click at [951, 143] on div at bounding box center [921, 260] width 201 height 447
drag, startPoint x: 935, startPoint y: 354, endPoint x: 937, endPoint y: 215, distance: 138.8
click at [954, 161] on div at bounding box center [921, 260] width 201 height 447
drag, startPoint x: 907, startPoint y: 303, endPoint x: 909, endPoint y: 244, distance: 59.1
click at [910, 237] on div at bounding box center [921, 260] width 201 height 447
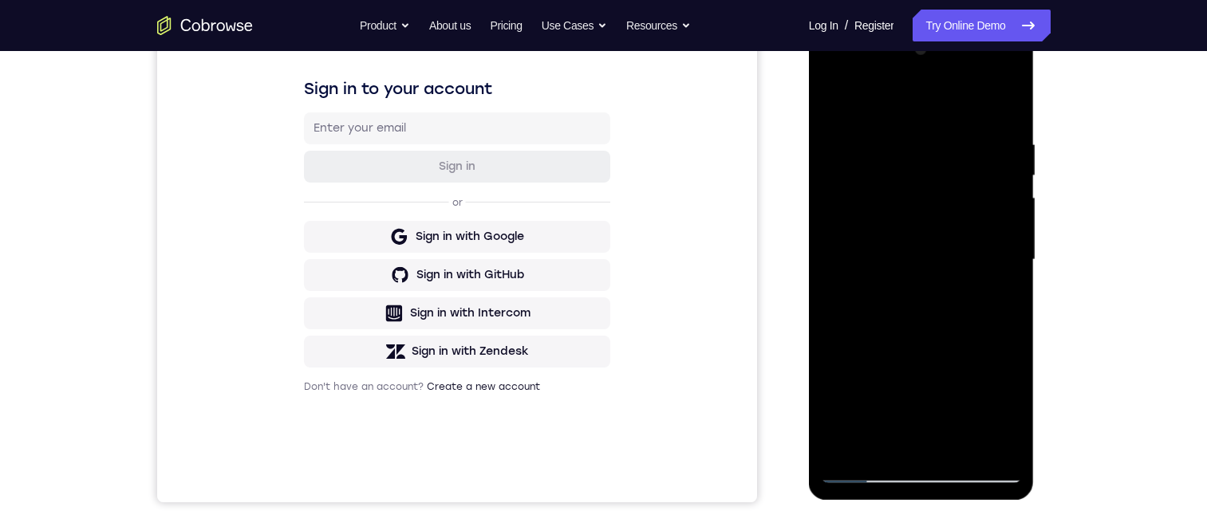
drag, startPoint x: 954, startPoint y: 386, endPoint x: 963, endPoint y: 179, distance: 206.8
click at [963, 181] on div at bounding box center [921, 260] width 201 height 447
click at [997, 393] on div at bounding box center [921, 260] width 201 height 447
drag, startPoint x: 976, startPoint y: 398, endPoint x: 966, endPoint y: 142, distance: 256.2
click at [965, 133] on div at bounding box center [921, 260] width 201 height 447
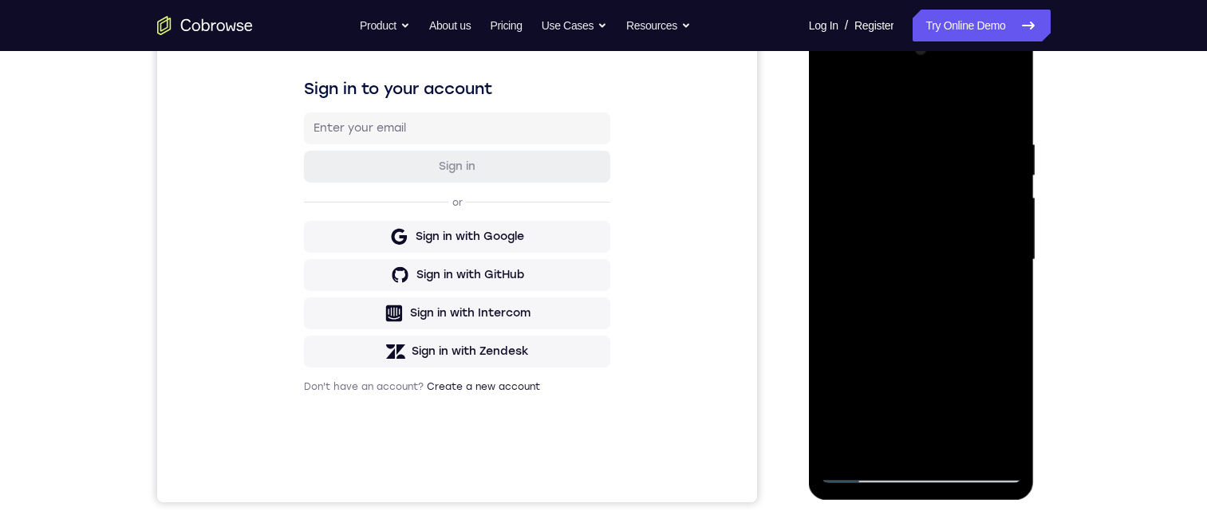
drag, startPoint x: 915, startPoint y: 394, endPoint x: 926, endPoint y: 178, distance: 216.4
click at [928, 172] on div at bounding box center [921, 260] width 201 height 447
drag, startPoint x: 908, startPoint y: 305, endPoint x: 919, endPoint y: 224, distance: 82.0
click at [919, 223] on div at bounding box center [921, 260] width 201 height 447
drag, startPoint x: 905, startPoint y: 265, endPoint x: 900, endPoint y: 93, distance: 172.3
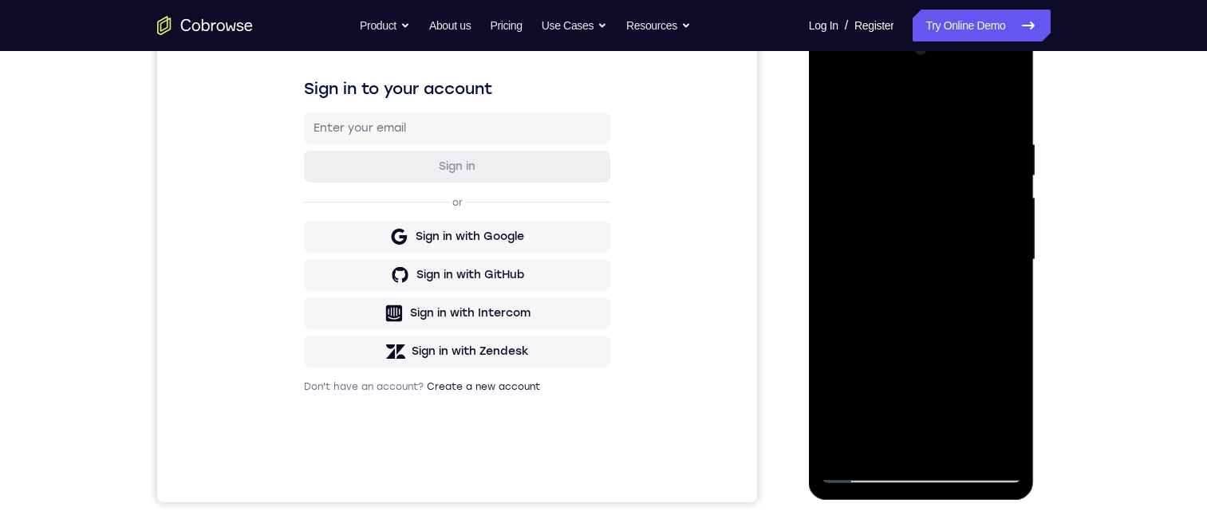
click at [900, 93] on div at bounding box center [921, 260] width 201 height 447
drag, startPoint x: 909, startPoint y: 333, endPoint x: 924, endPoint y: 211, distance: 123.7
click at [924, 210] on div at bounding box center [921, 260] width 201 height 447
drag, startPoint x: 929, startPoint y: 349, endPoint x: 935, endPoint y: 277, distance: 72.8
click at [931, 276] on div at bounding box center [921, 260] width 201 height 447
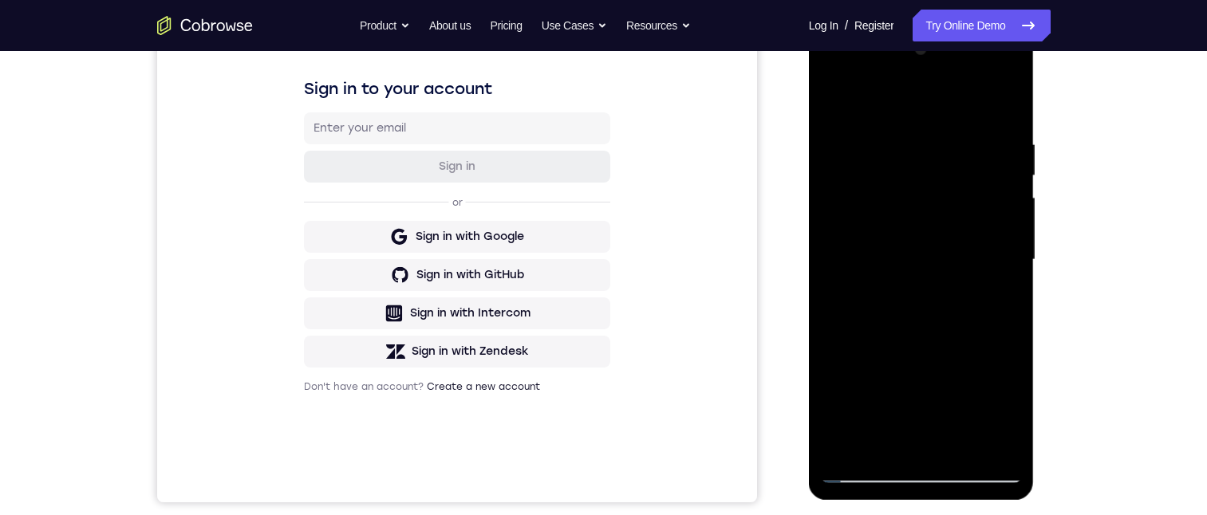
drag, startPoint x: 939, startPoint y: 170, endPoint x: 939, endPoint y: 144, distance: 25.5
drag, startPoint x: 939, startPoint y: 144, endPoint x: 1866, endPoint y: 374, distance: 954.7
click at [955, 440] on div at bounding box center [921, 260] width 201 height 447
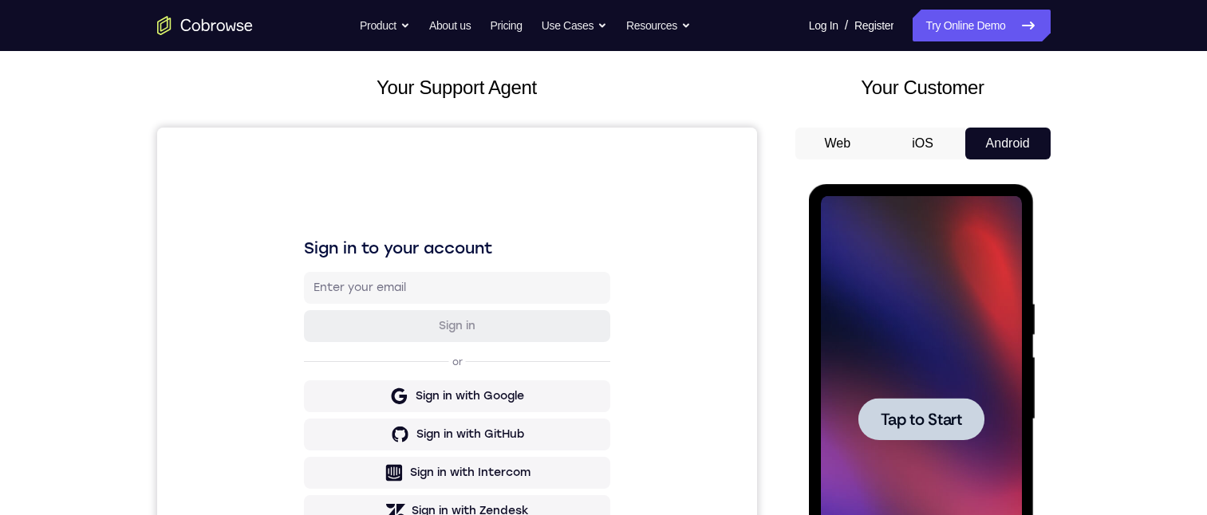
scroll to position [159, 0]
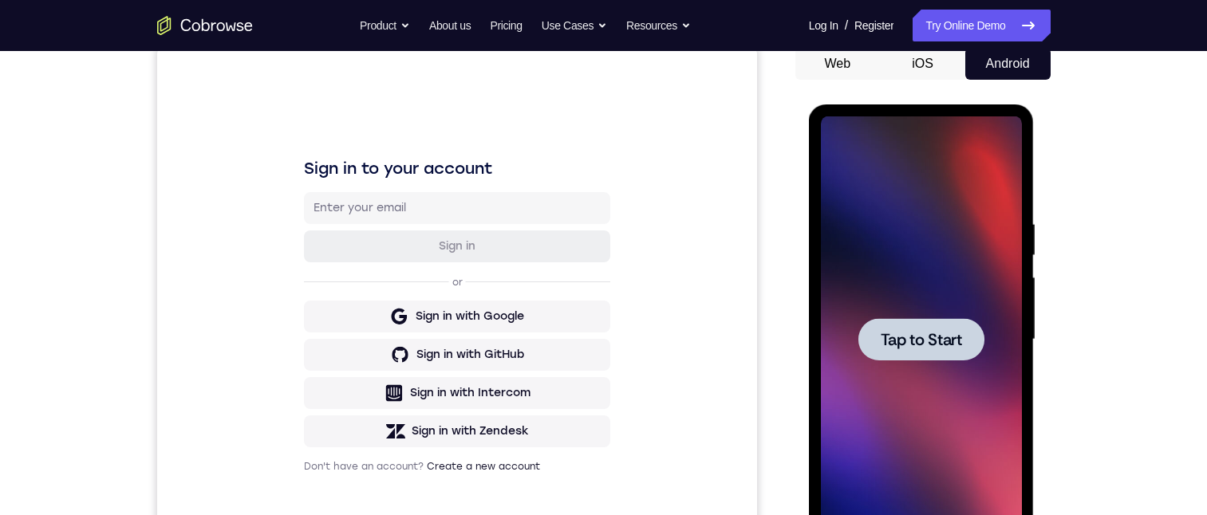
click at [953, 341] on span "Tap to Start" at bounding box center [920, 340] width 81 height 16
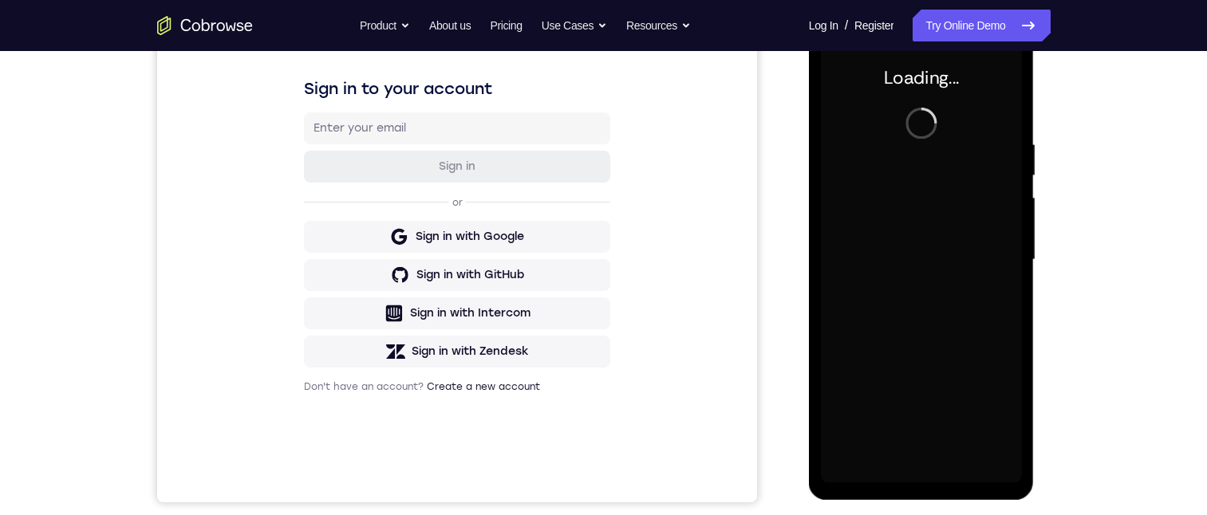
scroll to position [80, 0]
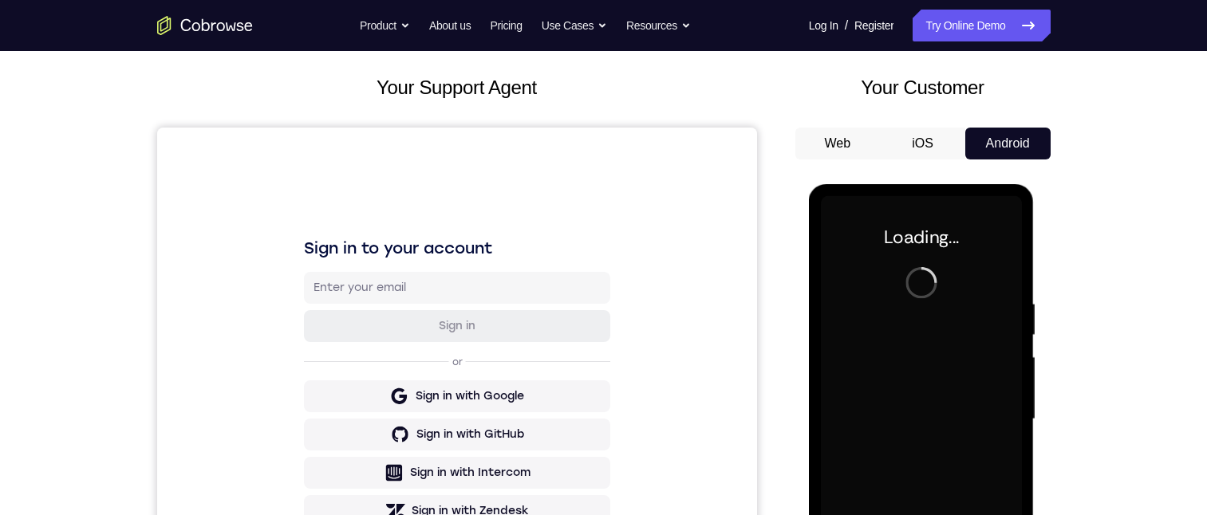
click at [915, 144] on button "iOS" at bounding box center [922, 144] width 85 height 32
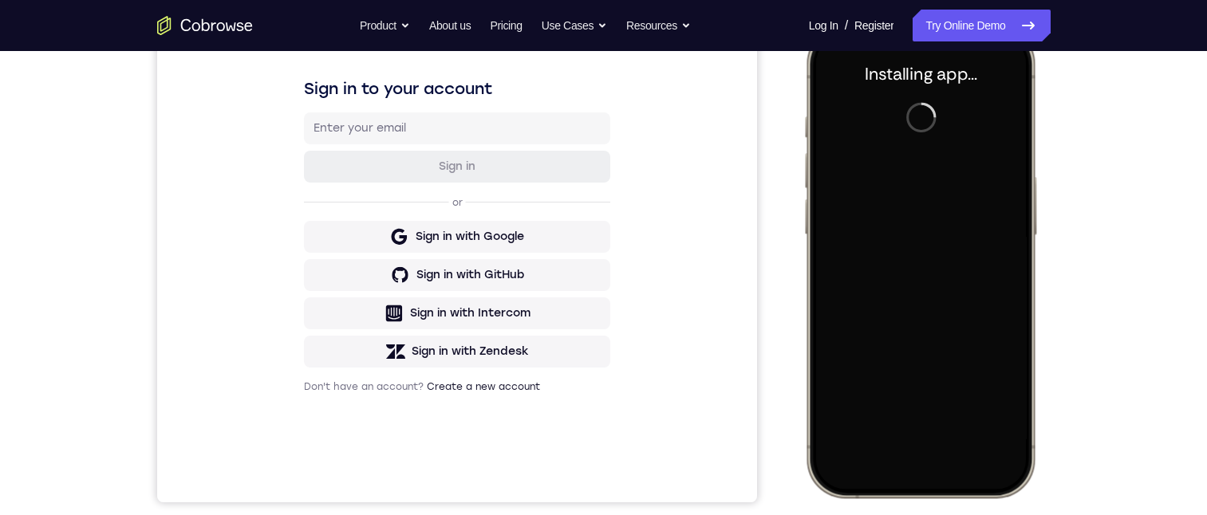
scroll to position [0, 0]
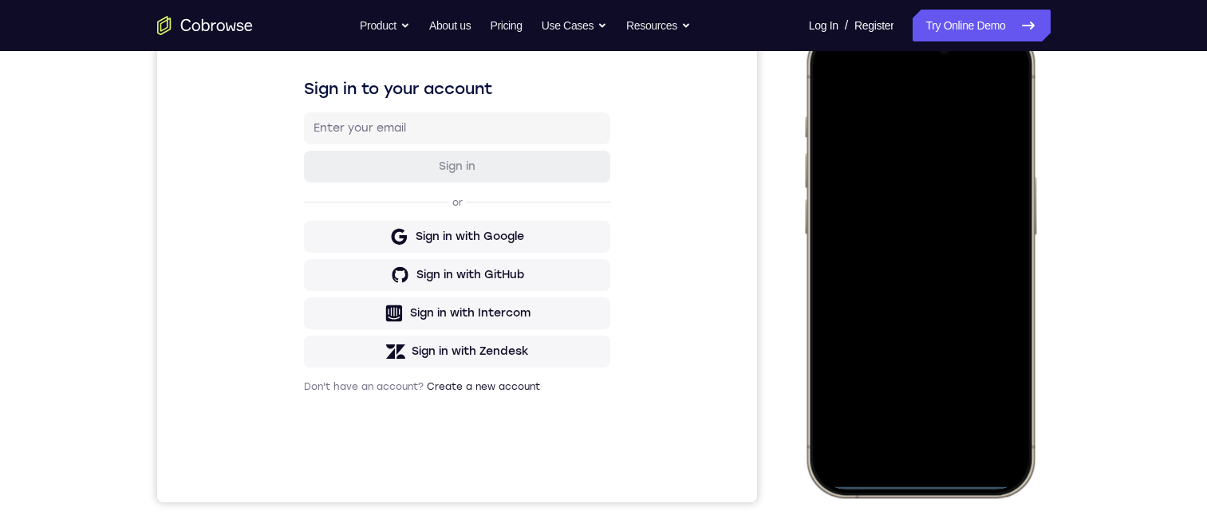
drag, startPoint x: 921, startPoint y: 482, endPoint x: 901, endPoint y: 456, distance: 33.0
click at [914, 418] on div at bounding box center [919, 260] width 210 height 455
drag, startPoint x: 905, startPoint y: 482, endPoint x: 920, endPoint y: 446, distance: 39.7
click at [917, 437] on div at bounding box center [919, 260] width 210 height 455
drag, startPoint x: 911, startPoint y: 482, endPoint x: 914, endPoint y: 402, distance: 79.8
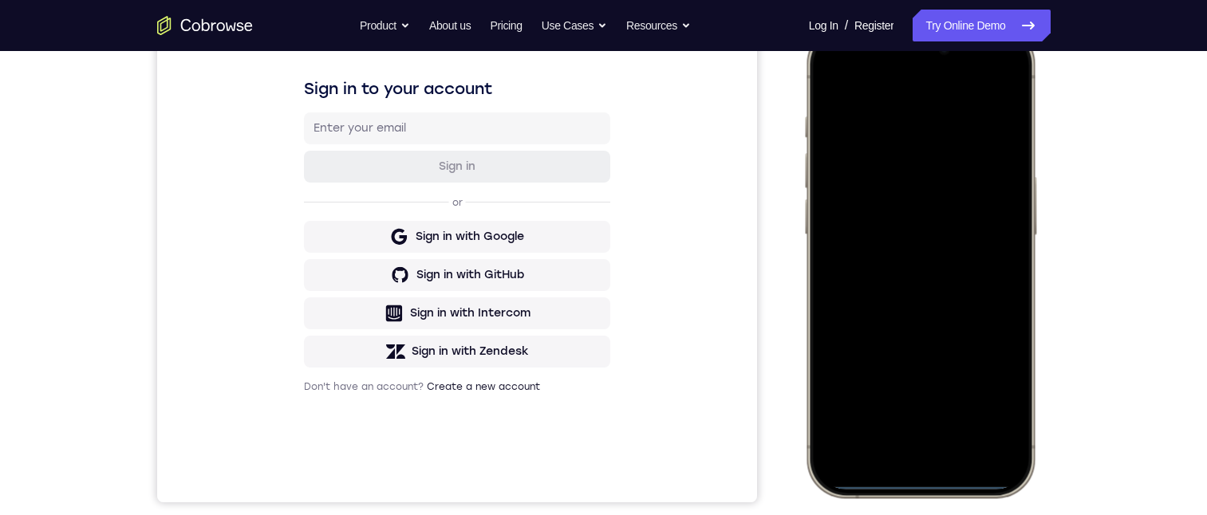
click at [904, 396] on div at bounding box center [919, 260] width 210 height 455
drag, startPoint x: 917, startPoint y: 423, endPoint x: 898, endPoint y: 85, distance: 337.9
click at [895, 89] on div at bounding box center [919, 260] width 210 height 455
click at [927, 481] on div at bounding box center [919, 260] width 210 height 455
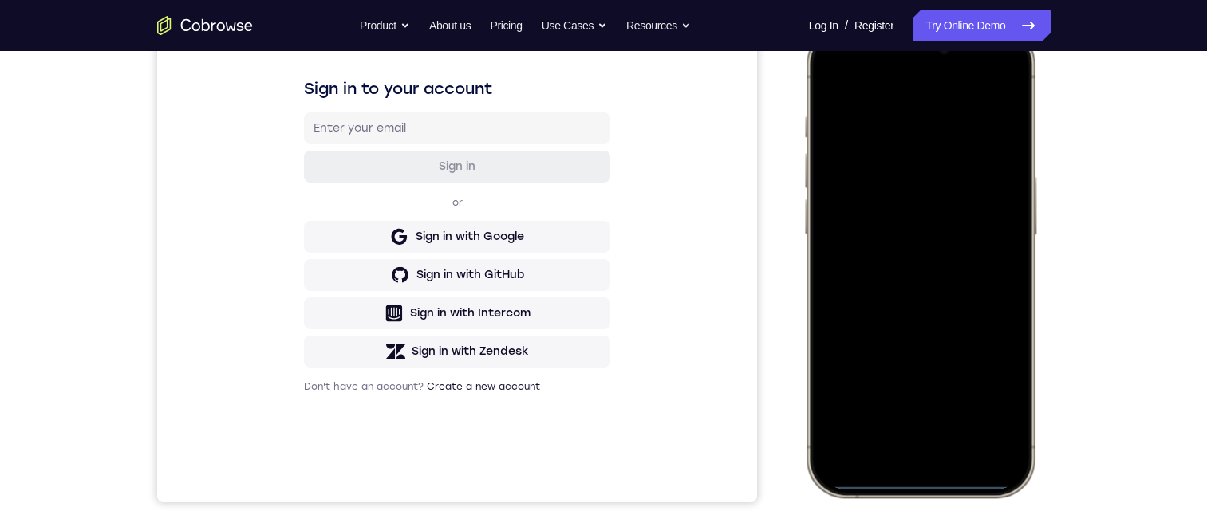
click at [927, 481] on div at bounding box center [919, 260] width 210 height 455
click at [927, 485] on div at bounding box center [919, 260] width 210 height 455
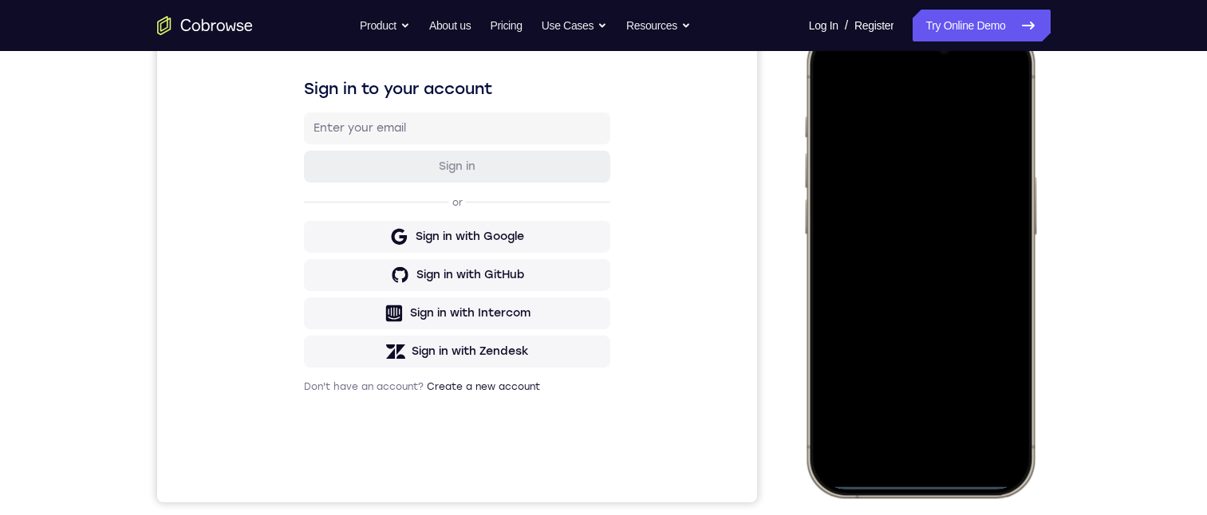
click at [927, 485] on div at bounding box center [919, 260] width 210 height 455
drag, startPoint x: 927, startPoint y: 485, endPoint x: 915, endPoint y: 445, distance: 41.6
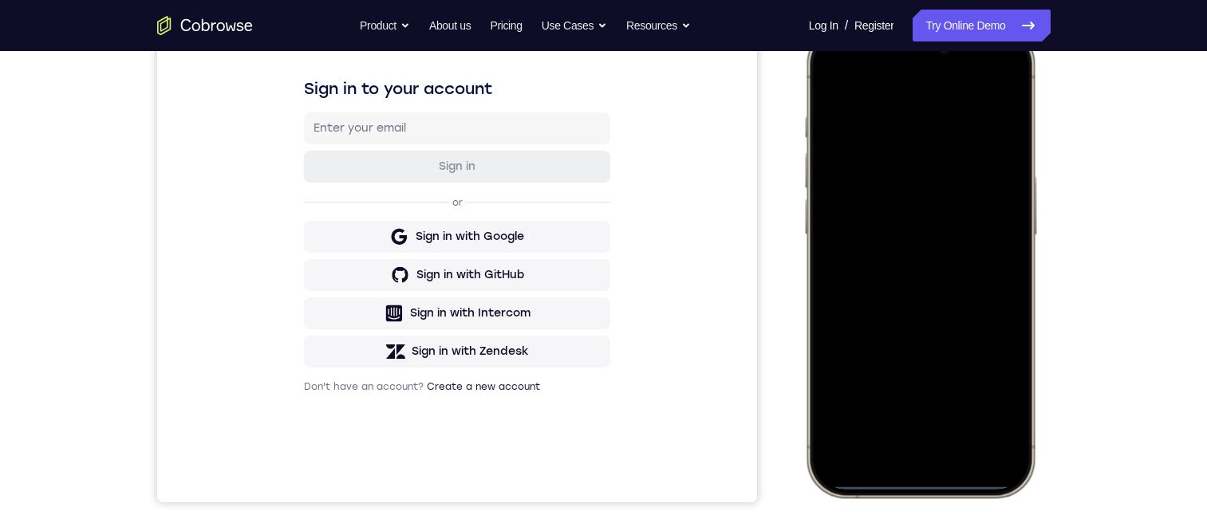
click at [915, 445] on div at bounding box center [919, 260] width 210 height 455
click at [917, 478] on div at bounding box center [919, 260] width 210 height 455
click at [917, 484] on div at bounding box center [919, 260] width 210 height 455
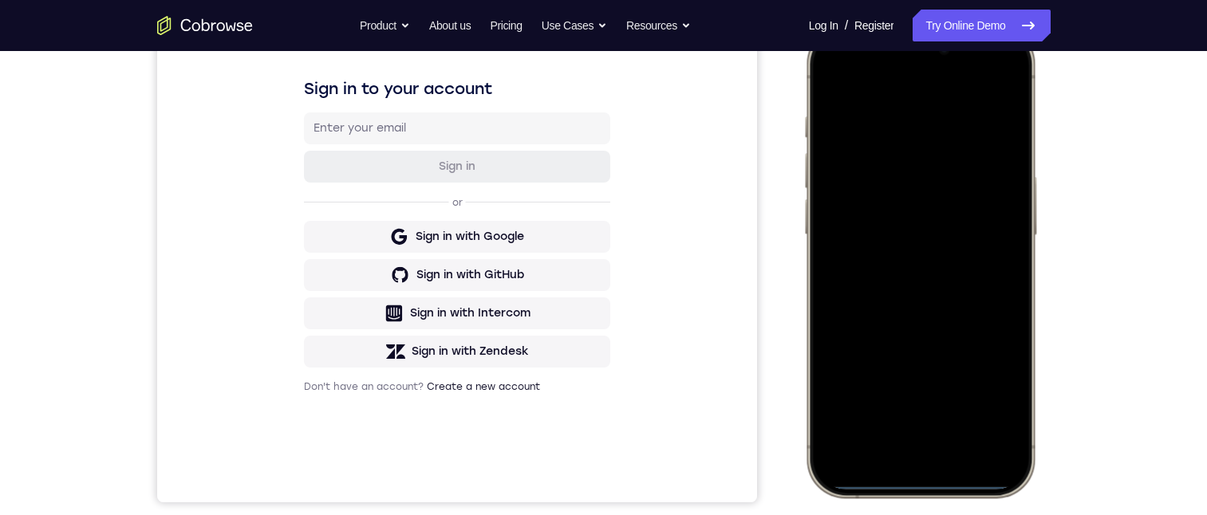
click at [917, 484] on div at bounding box center [919, 260] width 210 height 455
click at [821, 86] on div at bounding box center [919, 260] width 210 height 455
drag, startPoint x: 864, startPoint y: 85, endPoint x: 933, endPoint y: 447, distance: 367.8
click at [931, 443] on div at bounding box center [919, 260] width 210 height 455
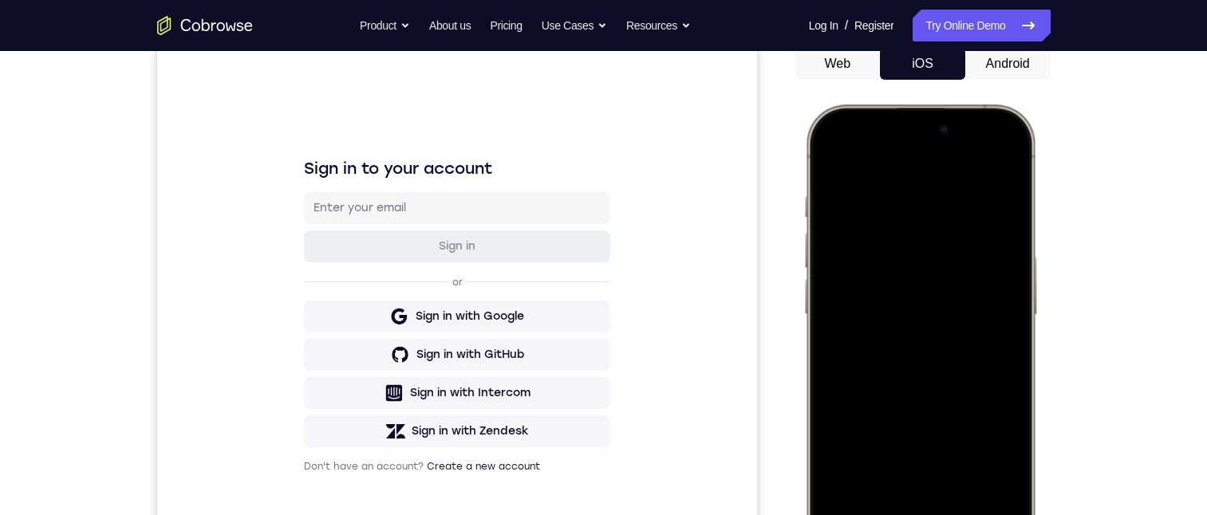
drag, startPoint x: 978, startPoint y: 124, endPoint x: 1019, endPoint y: 406, distance: 285.2
click at [1018, 396] on div at bounding box center [919, 340] width 210 height 455
drag, startPoint x: 850, startPoint y: 199, endPoint x: 1039, endPoint y: 212, distance: 189.4
click at [1041, 187] on html "Online web based iOS Simulators and Android Emulators. Run iPhone, iPad, Mobile…" at bounding box center [921, 343] width 239 height 478
drag, startPoint x: 864, startPoint y: 170, endPoint x: 1008, endPoint y: 159, distance: 144.7
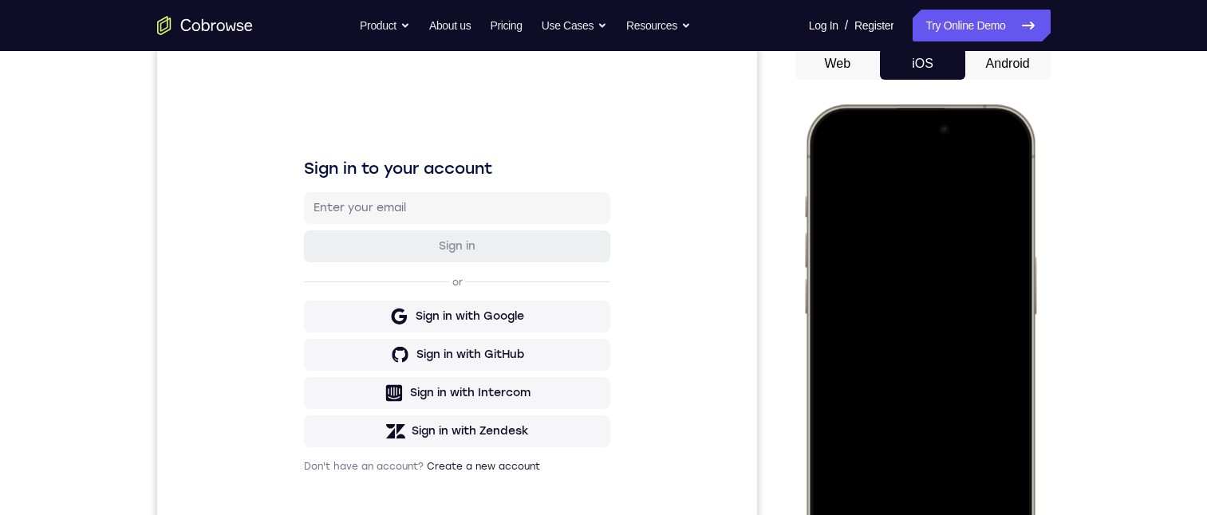
click at [1008, 159] on div at bounding box center [919, 340] width 210 height 455
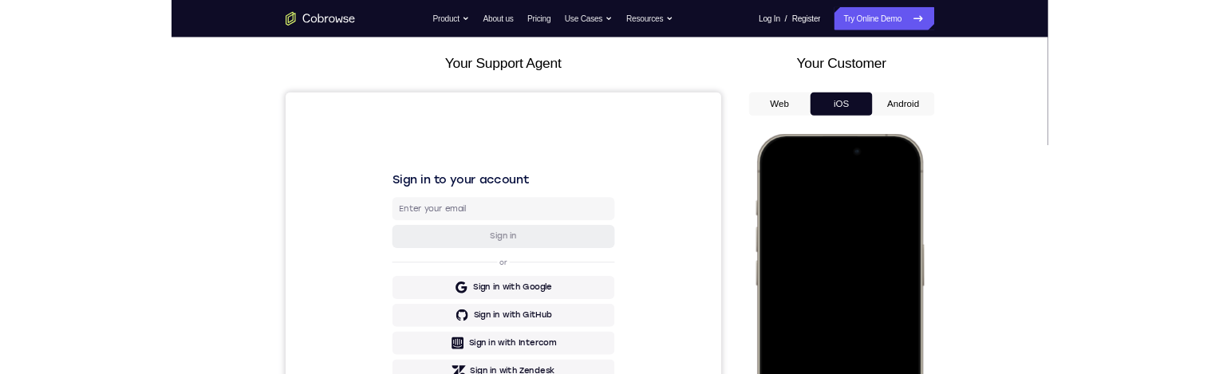
scroll to position [0, 0]
